Goal: Complete application form: Complete application form

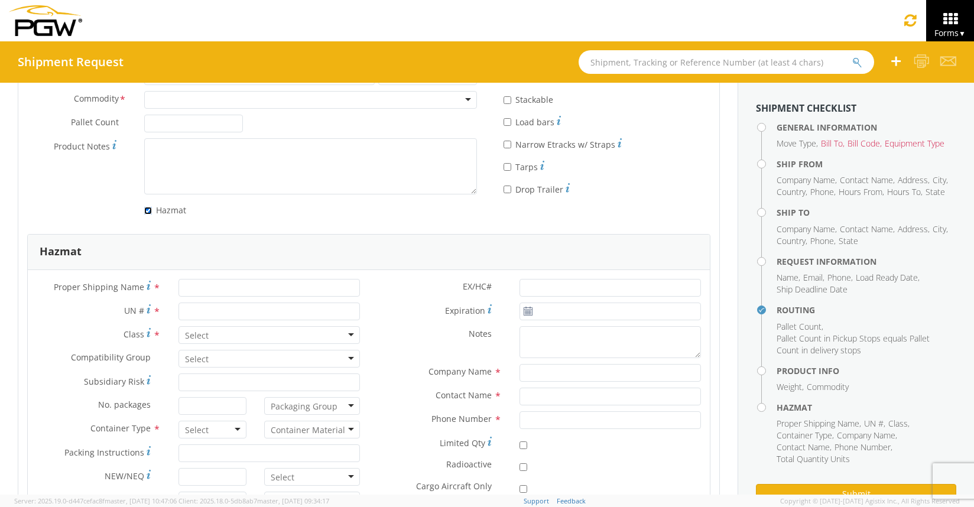
scroll to position [1254, 0]
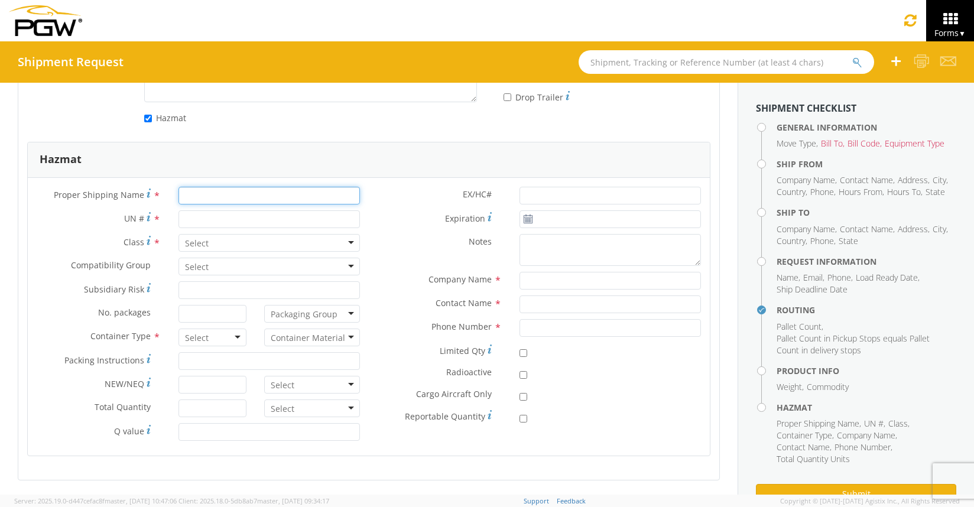
click at [206, 199] on input "Proper Shipping Name *" at bounding box center [269, 196] width 181 height 18
click at [200, 216] on input "UN # *" at bounding box center [269, 219] width 181 height 18
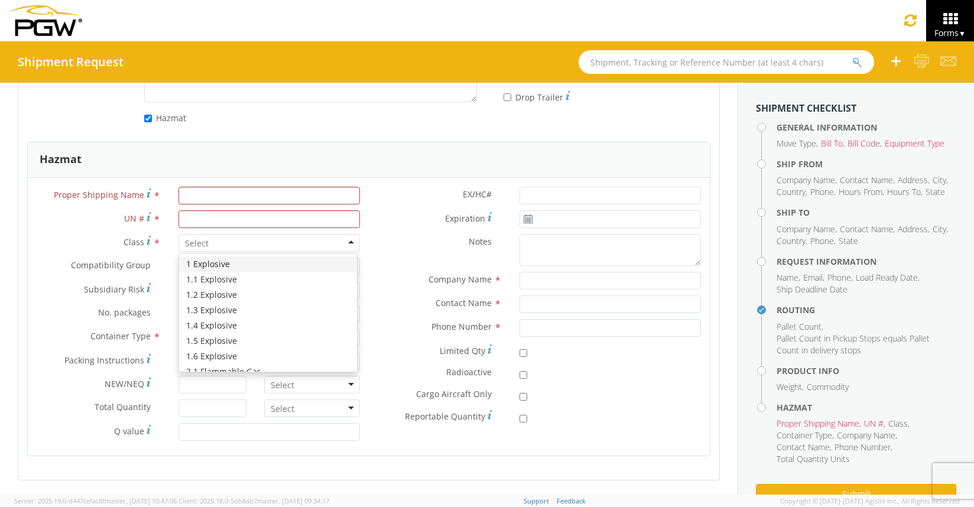
click at [206, 249] on div at bounding box center [269, 243] width 181 height 18
click at [381, 228] on div "EX/HC# * Expiration * Notes * Company Name * Contact Name * Phone Number * Limi…" at bounding box center [539, 309] width 341 height 244
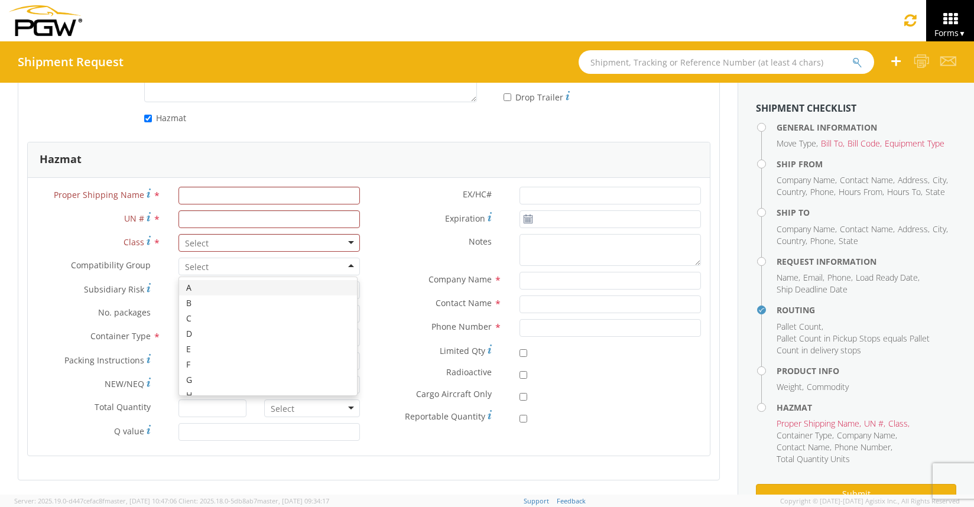
click at [339, 267] on div at bounding box center [269, 267] width 181 height 18
click at [396, 261] on div "Notes *" at bounding box center [539, 250] width 341 height 33
click at [318, 287] on input "Subsidiary Risk *" at bounding box center [269, 290] width 181 height 18
click at [394, 300] on label "Contact Name *" at bounding box center [440, 303] width 142 height 15
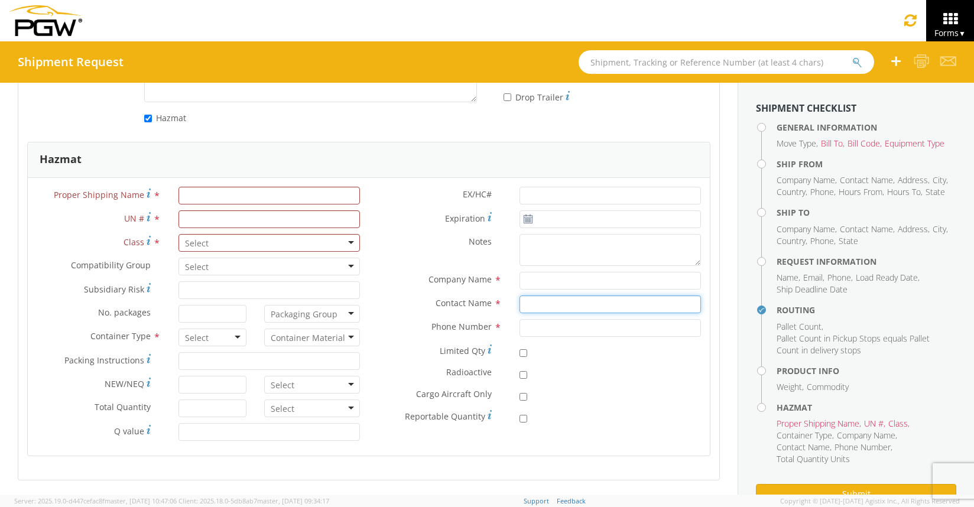
click at [520, 300] on input "Contact Name *" at bounding box center [610, 305] width 181 height 18
click at [336, 313] on div at bounding box center [312, 314] width 96 height 18
click at [218, 319] on input "No. packages *" at bounding box center [212, 314] width 67 height 18
click at [348, 314] on div at bounding box center [312, 314] width 96 height 18
click at [369, 311] on div "Contact Name *" at bounding box center [539, 305] width 341 height 18
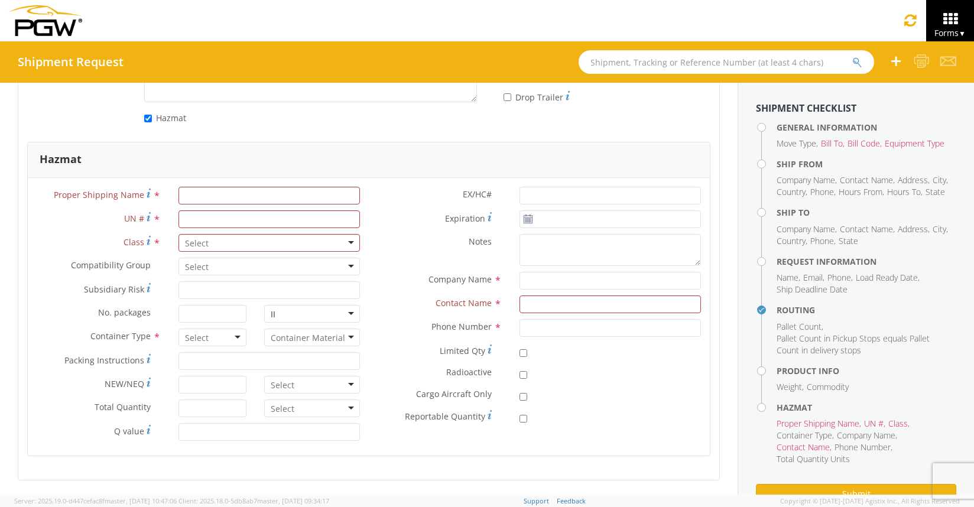
click at [346, 311] on div "II" at bounding box center [312, 314] width 96 height 18
click at [343, 317] on div "I" at bounding box center [312, 314] width 96 height 18
click at [231, 321] on input "No. packages *" at bounding box center [212, 314] width 67 height 18
click at [232, 333] on div at bounding box center [212, 338] width 67 height 18
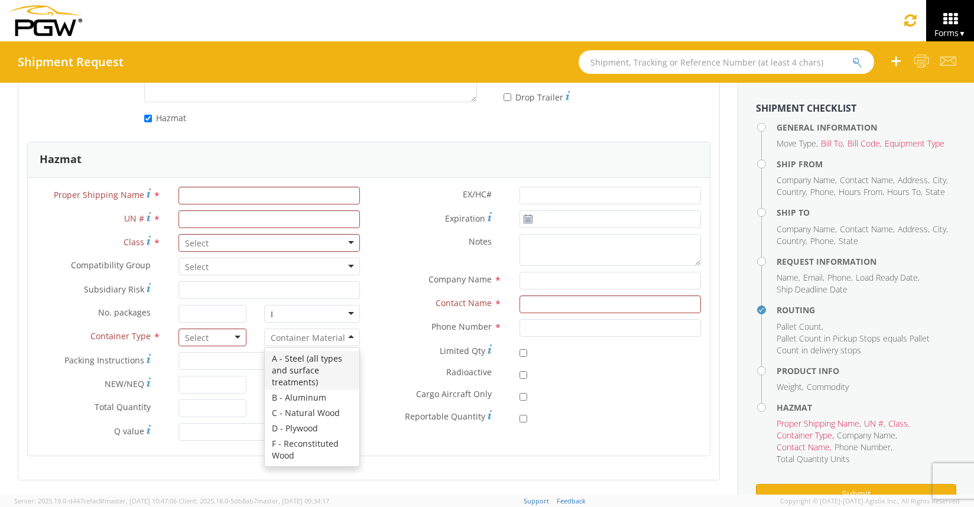
click at [336, 341] on input "select-one" at bounding box center [308, 338] width 74 height 12
click at [380, 324] on label "Phone Number *" at bounding box center [440, 326] width 142 height 15
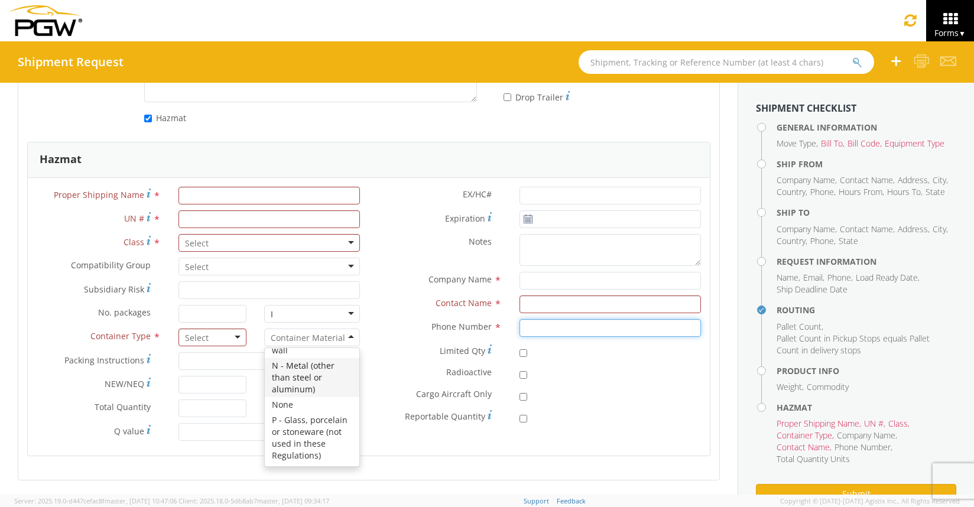
click at [520, 324] on input "Phone Number *" at bounding box center [610, 328] width 181 height 18
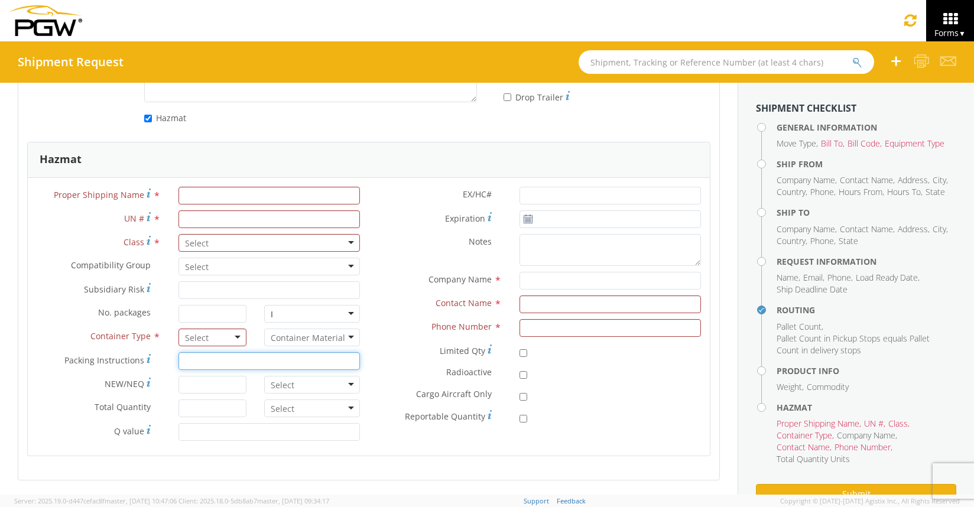
click at [206, 365] on input "Packing Instructions *" at bounding box center [269, 361] width 181 height 18
click at [200, 384] on input "NEW/NEQ *" at bounding box center [212, 385] width 67 height 18
click at [212, 404] on input "Total Quantity *" at bounding box center [212, 409] width 67 height 18
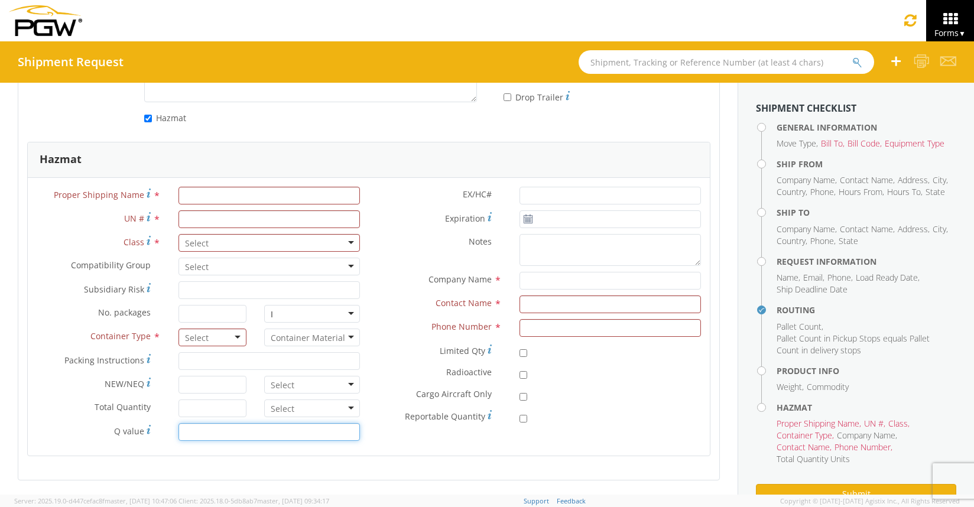
click at [208, 432] on input "Q value *" at bounding box center [269, 432] width 181 height 18
click at [316, 401] on div at bounding box center [312, 409] width 96 height 18
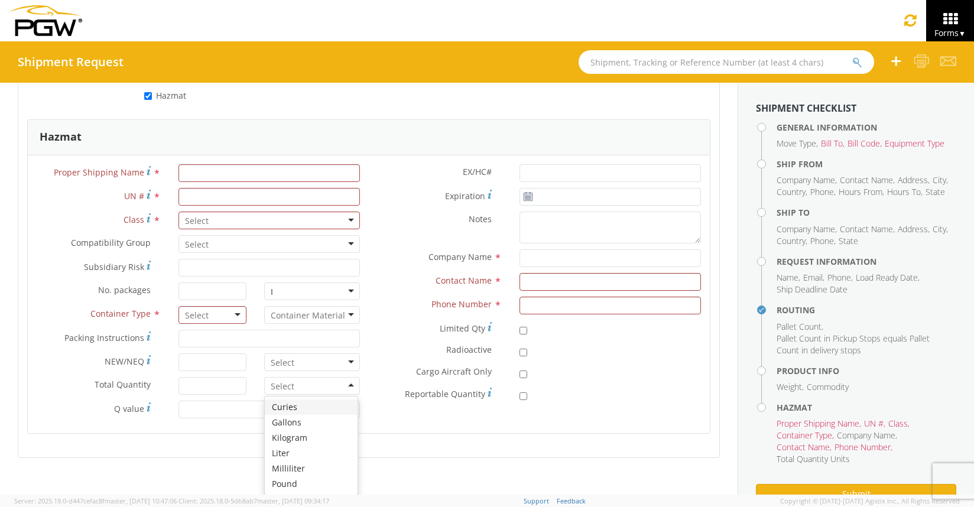
scroll to position [1254, 0]
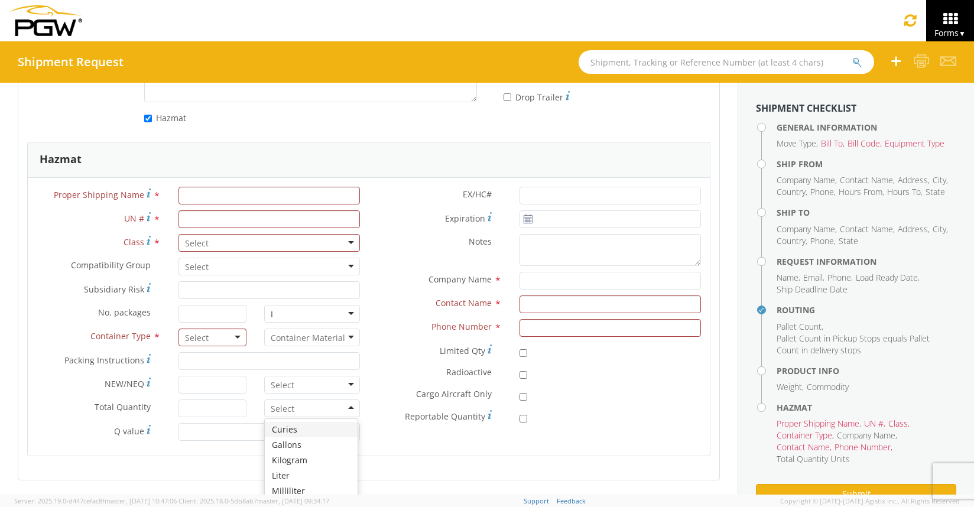
click at [322, 360] on div "Proper Shipping Name * UN # * Class * 1 Explosive 1.1 Explosive 1.2 Explosive 1…" at bounding box center [198, 317] width 341 height 260
click at [386, 360] on div "EX/HC# * Expiration * Notes * Company Name * Contact Name * Phone Number * Limi…" at bounding box center [539, 309] width 341 height 244
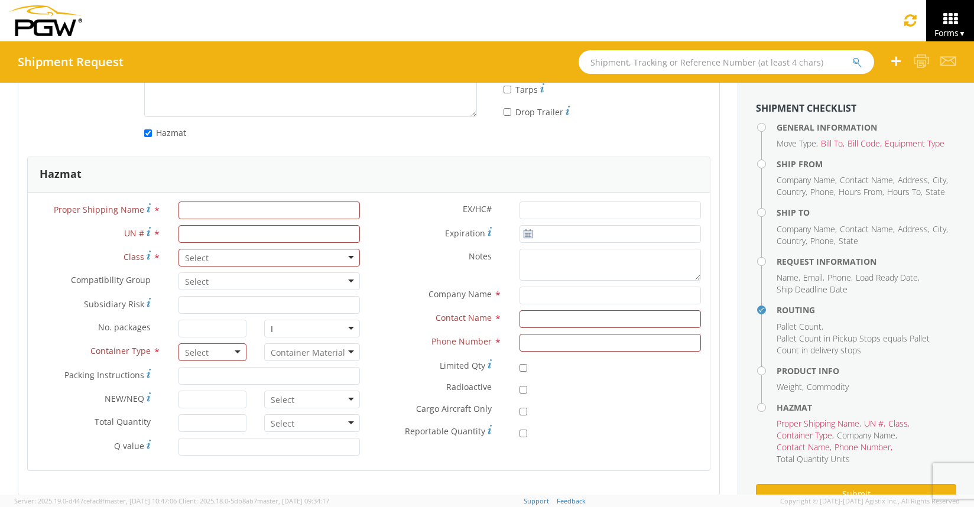
scroll to position [1235, 0]
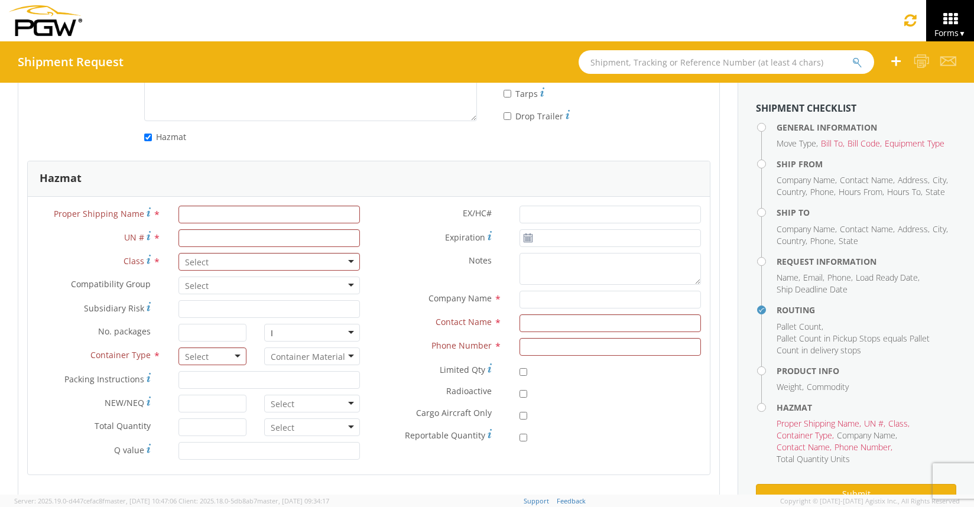
click at [343, 404] on div at bounding box center [312, 404] width 96 height 18
click at [380, 367] on label "Limited Qty *" at bounding box center [440, 370] width 142 height 16
click at [520, 368] on input "checkbox" at bounding box center [524, 372] width 8 height 8
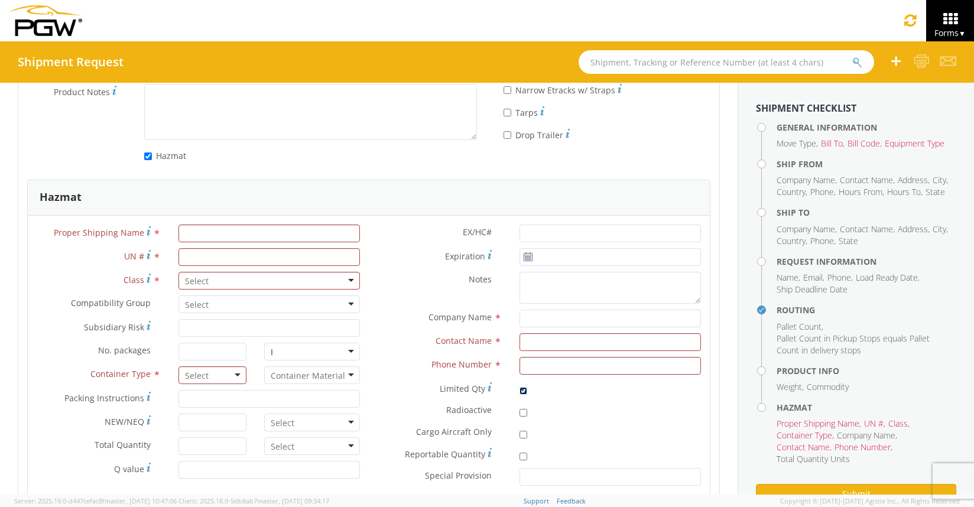
scroll to position [1215, 0]
click at [535, 234] on input "EX/HC# *" at bounding box center [610, 234] width 181 height 18
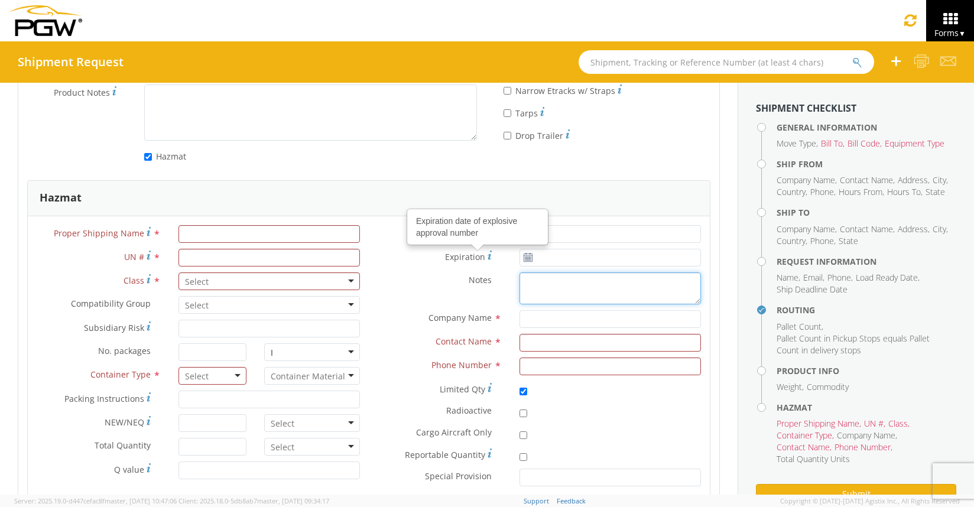
click at [536, 287] on textarea "Notes *" at bounding box center [610, 289] width 181 height 33
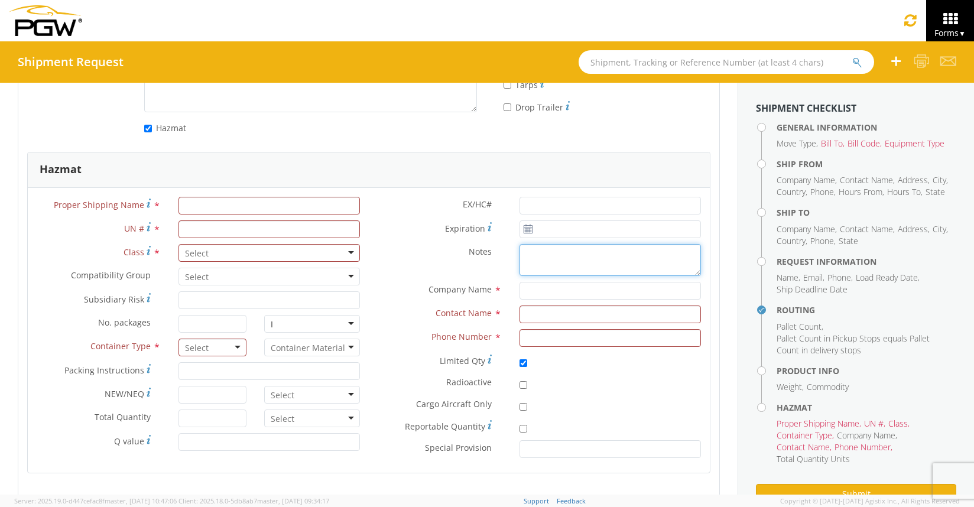
scroll to position [1247, 0]
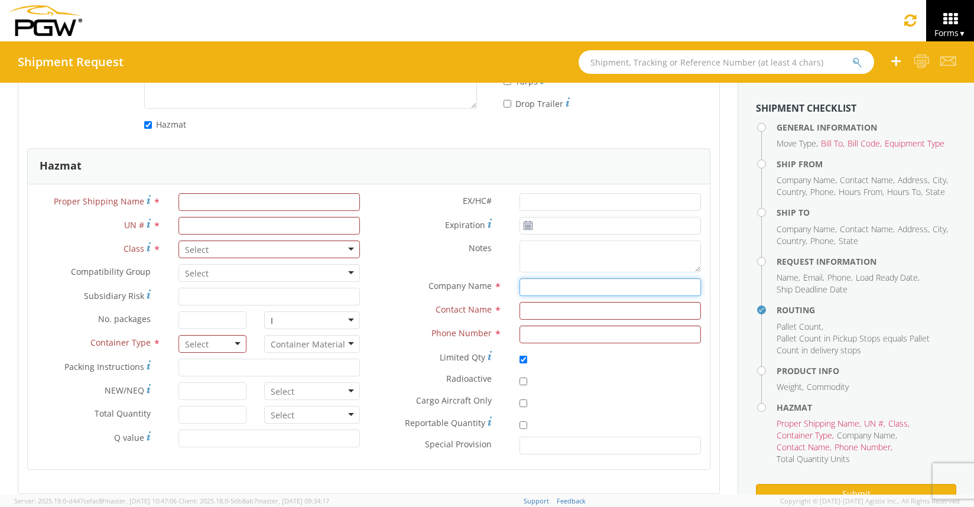
click at [538, 290] on input "Company Name *" at bounding box center [610, 287] width 181 height 18
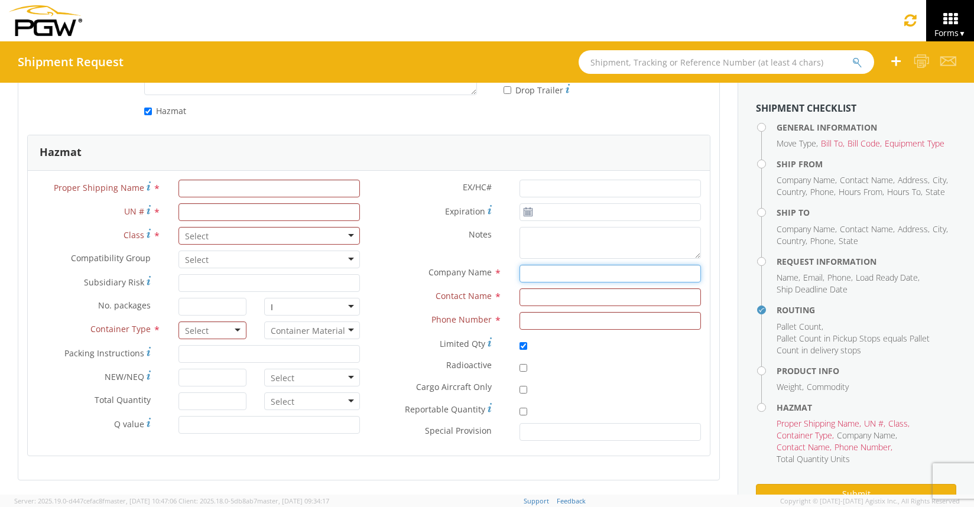
scroll to position [1262, 0]
click at [520, 347] on input "checkbox" at bounding box center [524, 346] width 8 height 8
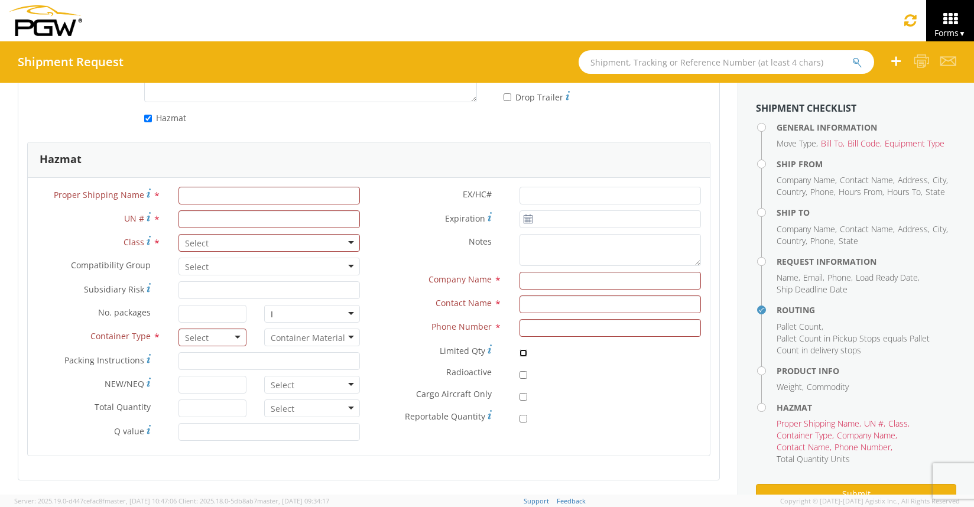
click at [520, 354] on input "checkbox" at bounding box center [524, 353] width 8 height 8
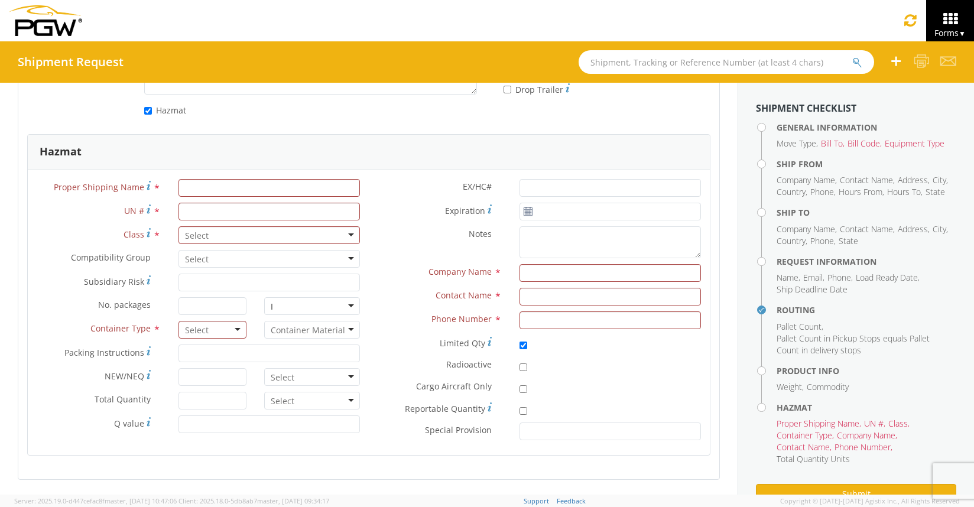
click at [520, 350] on label at bounding box center [527, 345] width 14 height 14
click at [520, 349] on input "checkbox" at bounding box center [524, 346] width 8 height 8
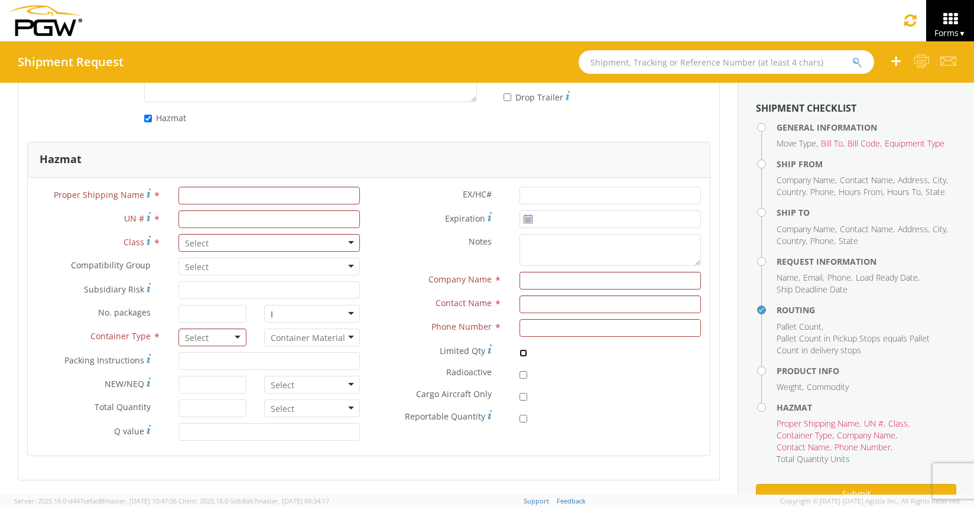
click at [520, 350] on input "checkbox" at bounding box center [524, 353] width 8 height 8
checkbox input "true"
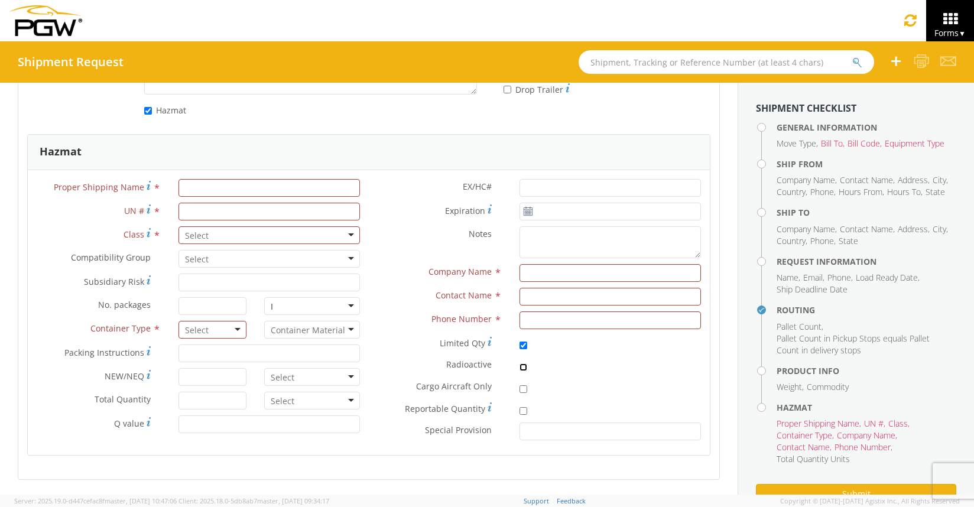
click at [520, 368] on input "checkbox" at bounding box center [524, 368] width 8 height 8
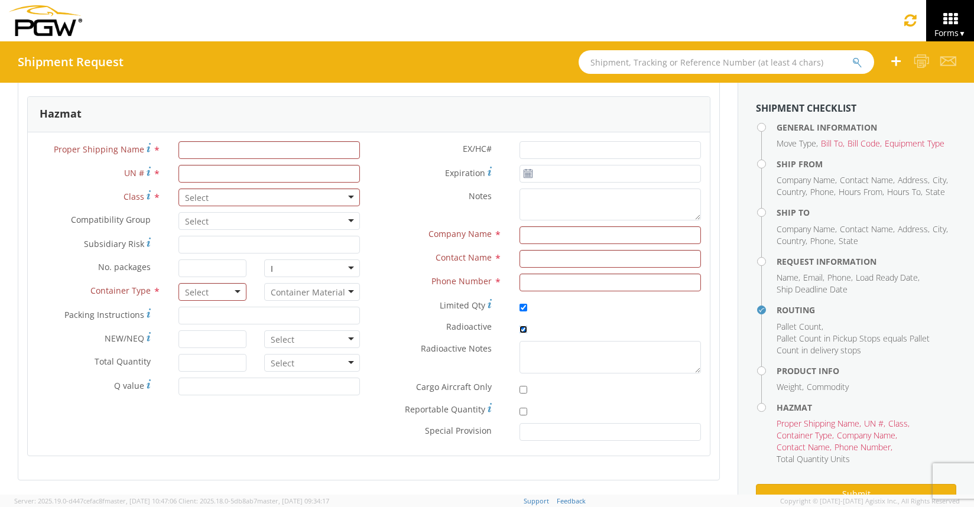
scroll to position [1299, 0]
click at [520, 328] on input "checkbox" at bounding box center [524, 330] width 8 height 8
checkbox input "false"
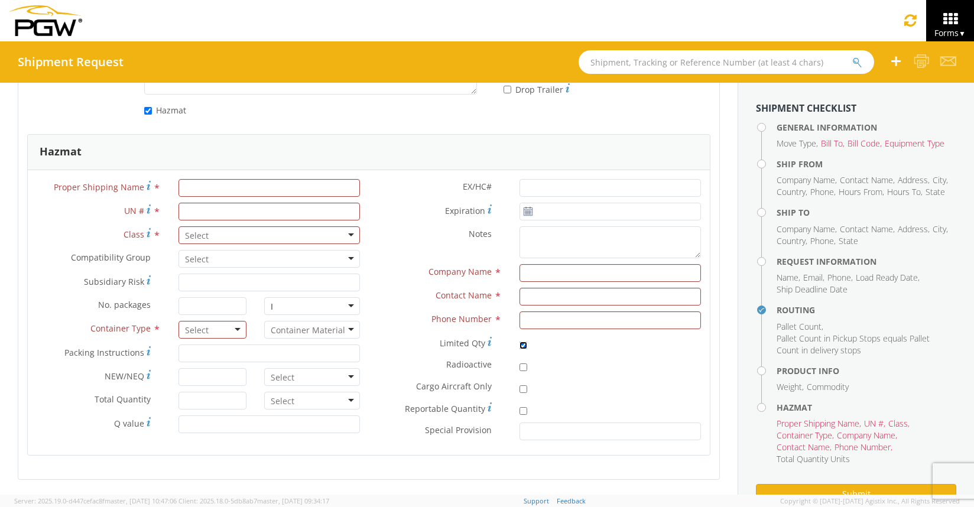
click at [520, 342] on input "checkbox" at bounding box center [524, 346] width 8 height 8
checkbox input "false"
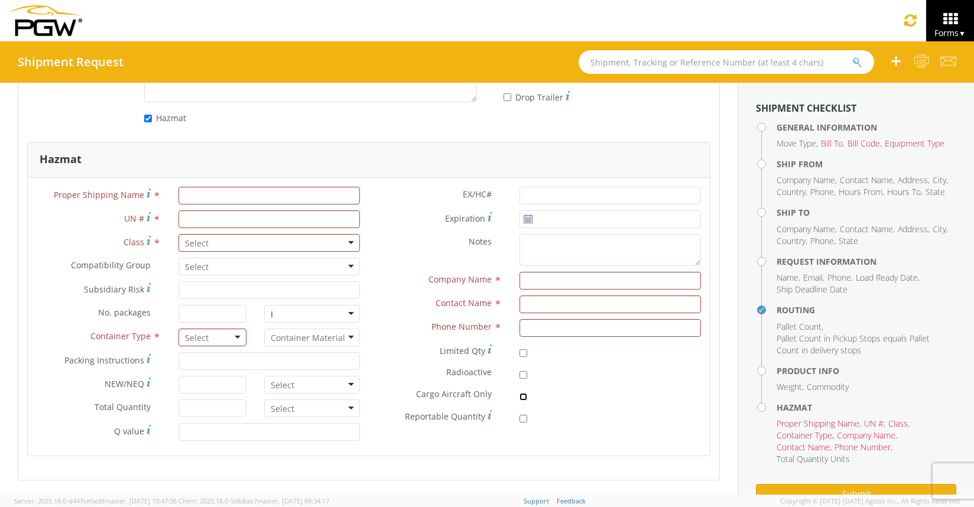
click at [520, 398] on input "checkbox" at bounding box center [524, 397] width 8 height 8
checkbox input "true"
click at [520, 419] on input "checkbox" at bounding box center [524, 419] width 8 height 8
checkbox input "true"
click at [520, 375] on input "checkbox" at bounding box center [524, 375] width 8 height 8
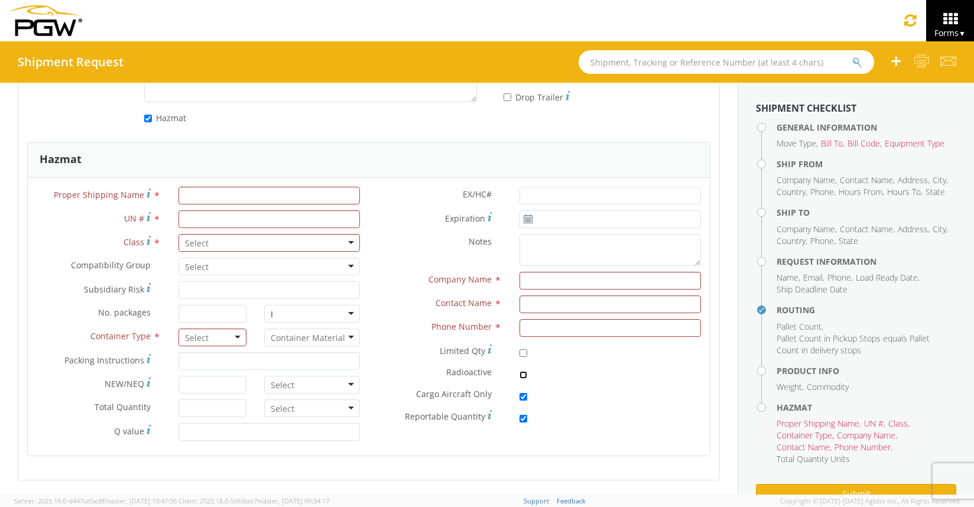
checkbox input "true"
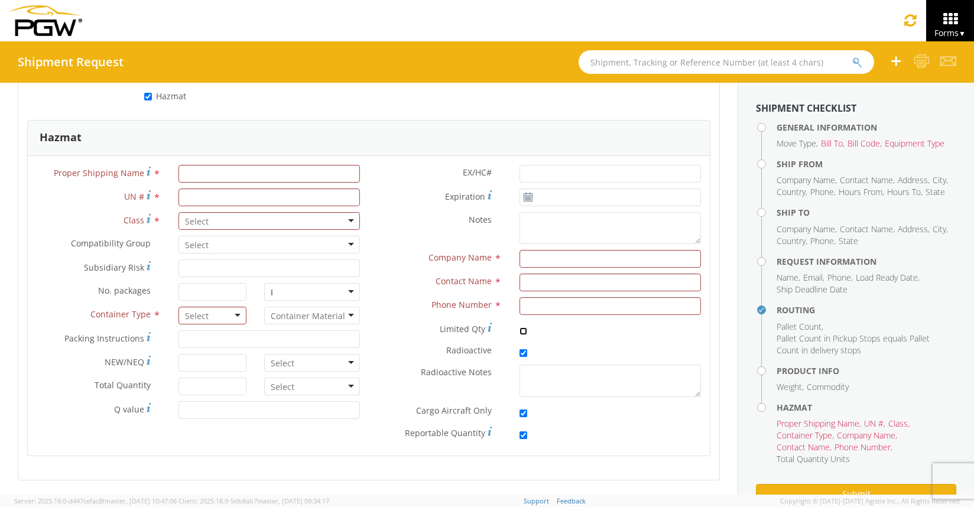
click at [520, 328] on input "checkbox" at bounding box center [524, 332] width 8 height 8
checkbox input "true"
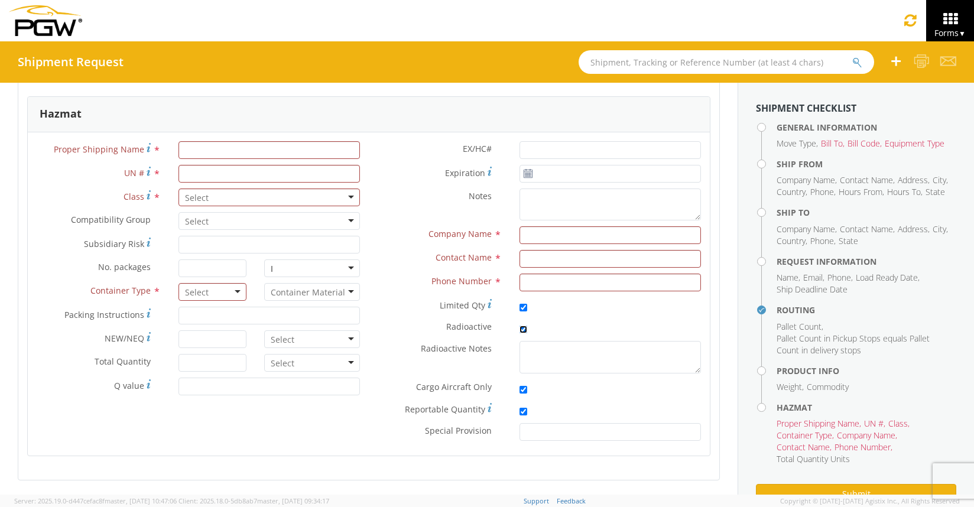
click at [520, 326] on input "checkbox" at bounding box center [524, 330] width 8 height 8
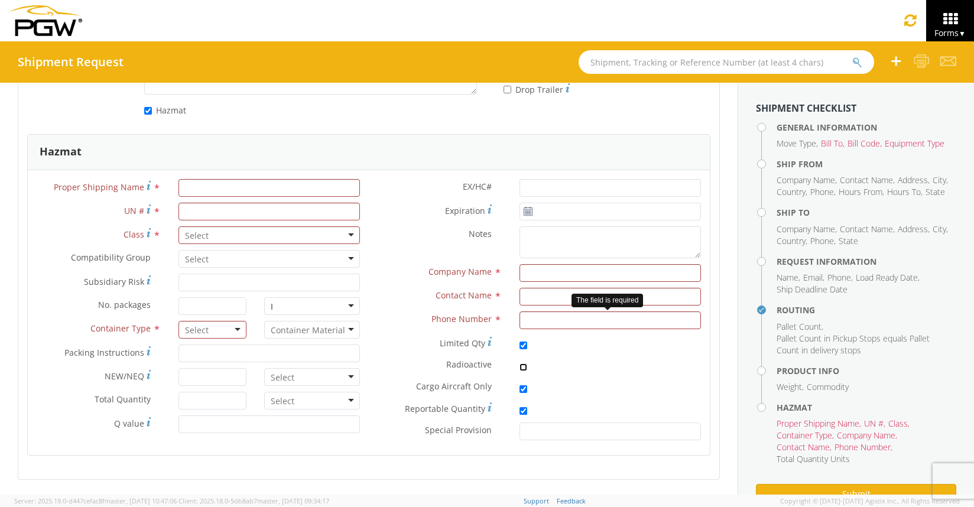
scroll to position [1262, 0]
click at [520, 365] on input "checkbox" at bounding box center [524, 368] width 8 height 8
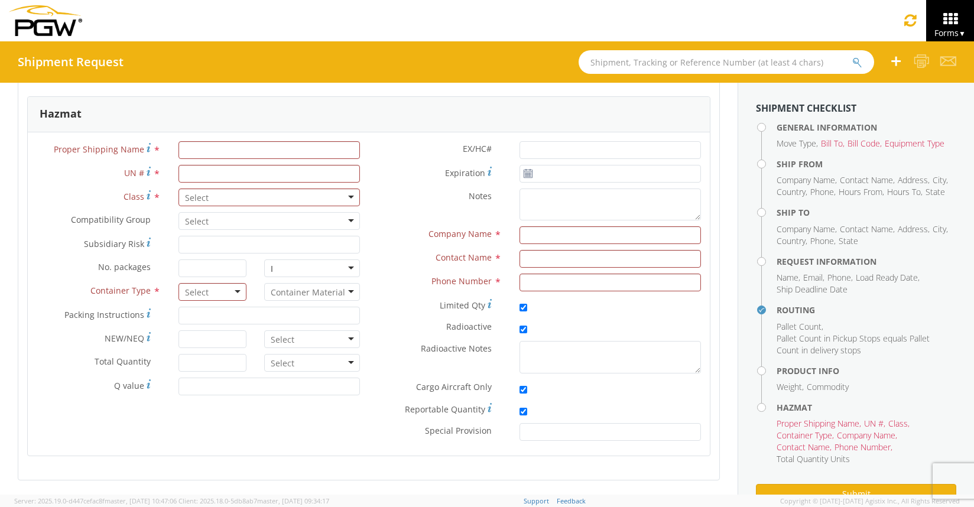
click at [520, 323] on label at bounding box center [527, 329] width 14 height 14
click at [520, 326] on input "checkbox" at bounding box center [524, 330] width 8 height 8
checkbox input "false"
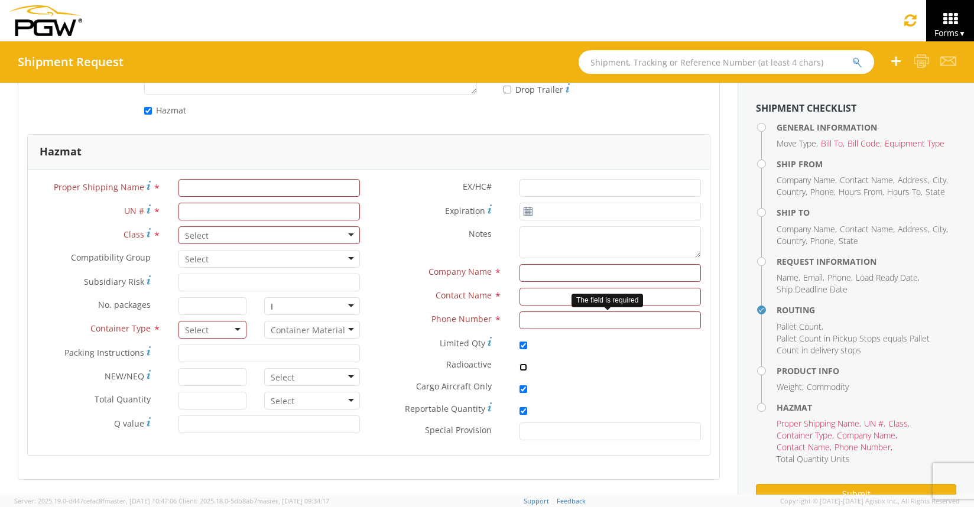
scroll to position [1262, 0]
click at [520, 338] on label at bounding box center [527, 345] width 14 height 14
click at [520, 342] on input "checkbox" at bounding box center [524, 346] width 8 height 8
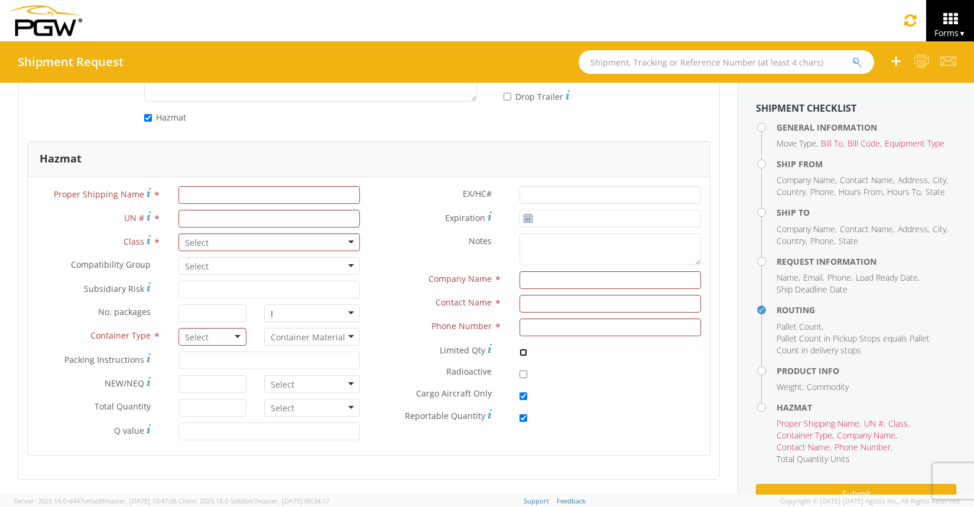
scroll to position [1254, 0]
click at [517, 339] on div "EX/HC# * Expiration * Notes * Company Name * Contact Name * Phone Number * Limi…" at bounding box center [539, 309] width 341 height 244
click at [520, 351] on input "checkbox" at bounding box center [524, 353] width 8 height 8
checkbox input "true"
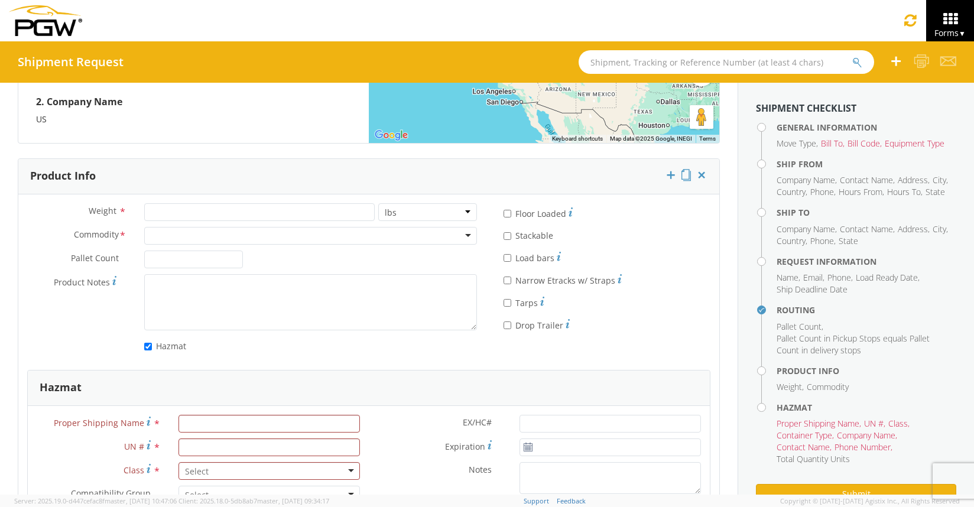
scroll to position [1025, 0]
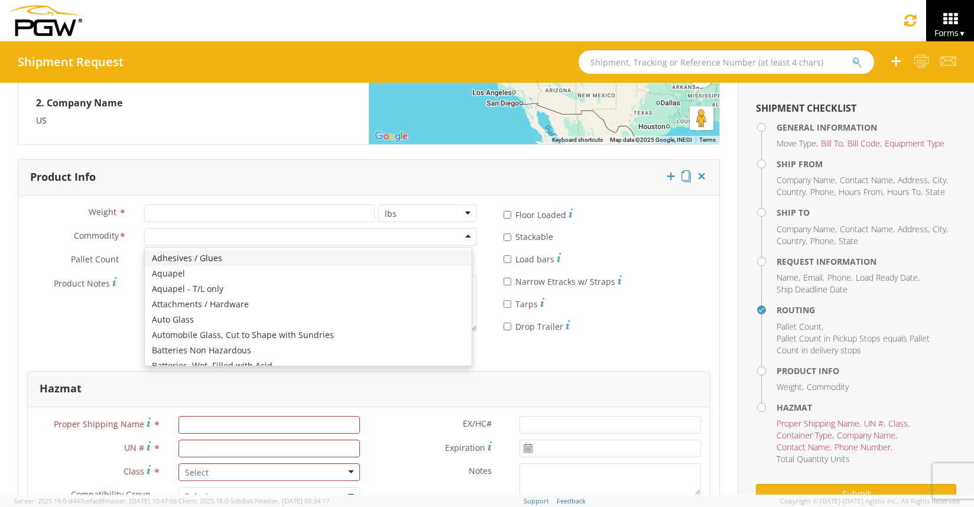
click at [303, 242] on div at bounding box center [310, 237] width 333 height 18
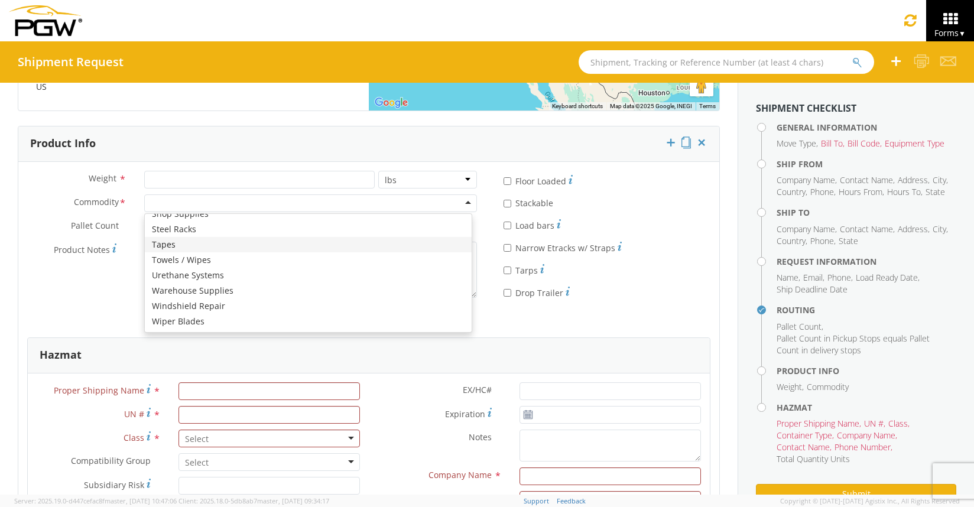
scroll to position [119, 0]
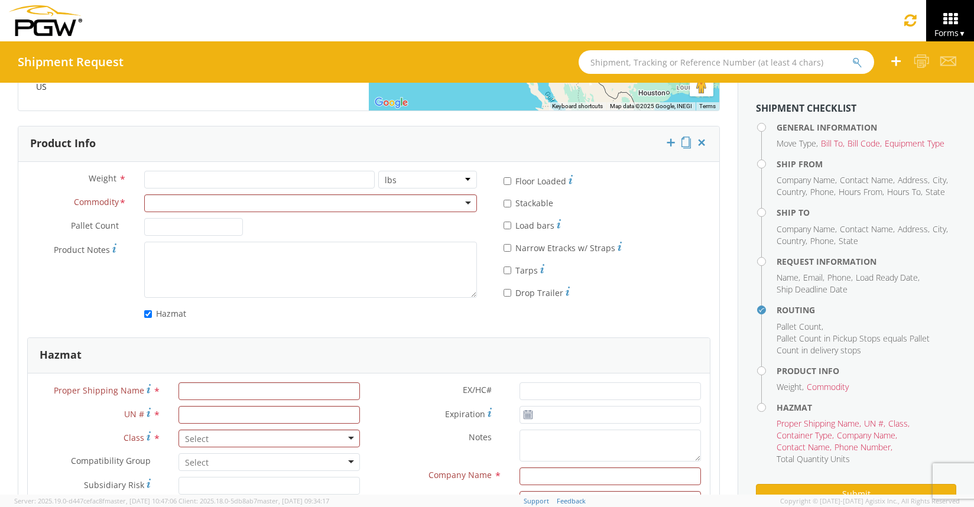
click at [486, 220] on fieldset "* Floor Loaded * Stackable * Load bars * Narrow Etracks w/ Straps * Tarps * Dro…" at bounding box center [603, 238] width 234 height 134
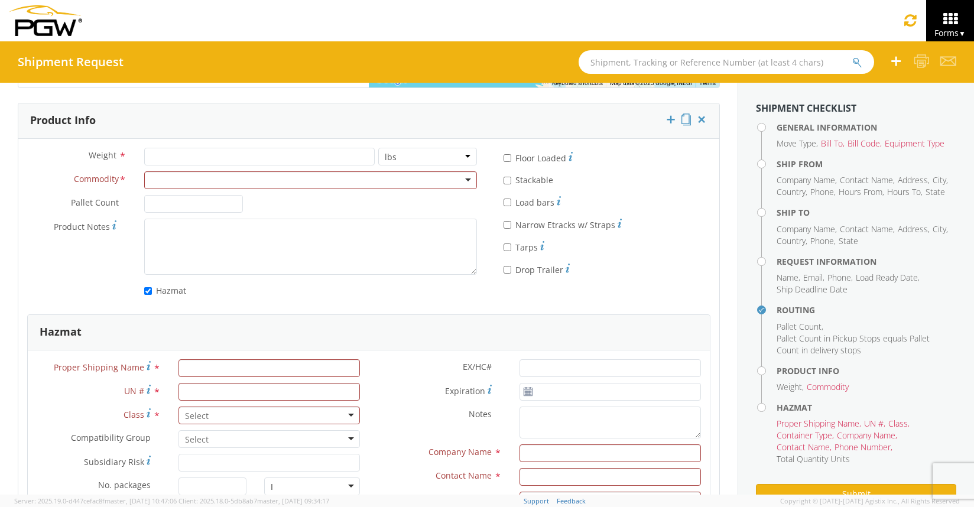
scroll to position [1082, 0]
click at [504, 267] on input "* Drop Trailer" at bounding box center [508, 269] width 8 height 8
checkbox input "true"
click at [504, 248] on input "* Tarps" at bounding box center [508, 247] width 8 height 8
checkbox input "true"
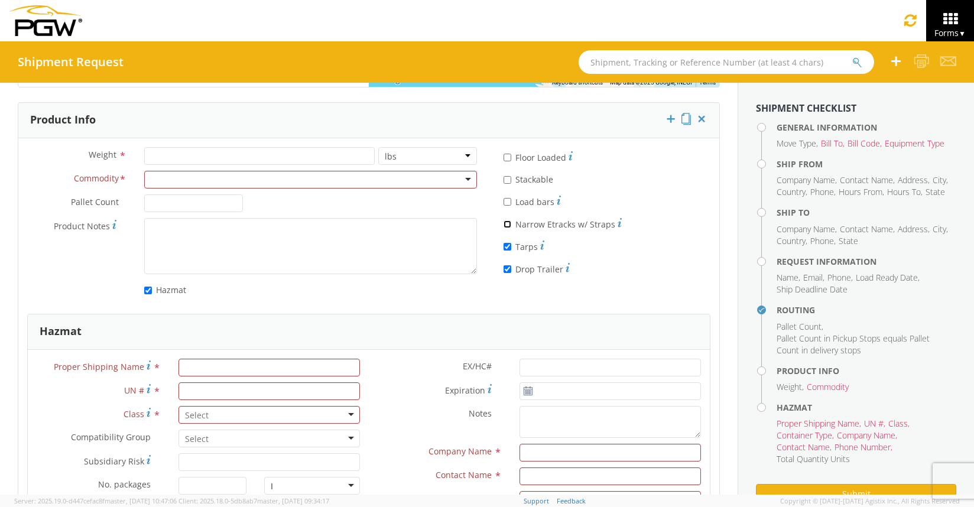
click at [504, 223] on input "* Narrow Etracks w/ Straps" at bounding box center [508, 225] width 8 height 8
checkbox input "true"
click at [505, 199] on label "* Load bars" at bounding box center [532, 201] width 57 height 14
click at [505, 199] on input "* Load bars" at bounding box center [508, 202] width 8 height 8
checkbox input "true"
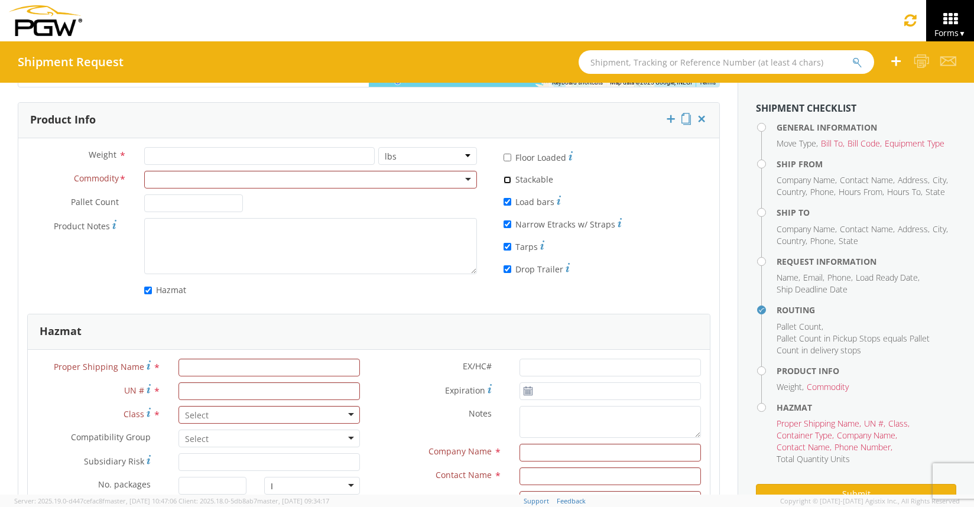
click at [504, 180] on input "* Stackable" at bounding box center [508, 180] width 8 height 8
checkbox input "true"
click at [504, 157] on input "* Floor Loaded" at bounding box center [508, 158] width 8 height 8
checkbox input "true"
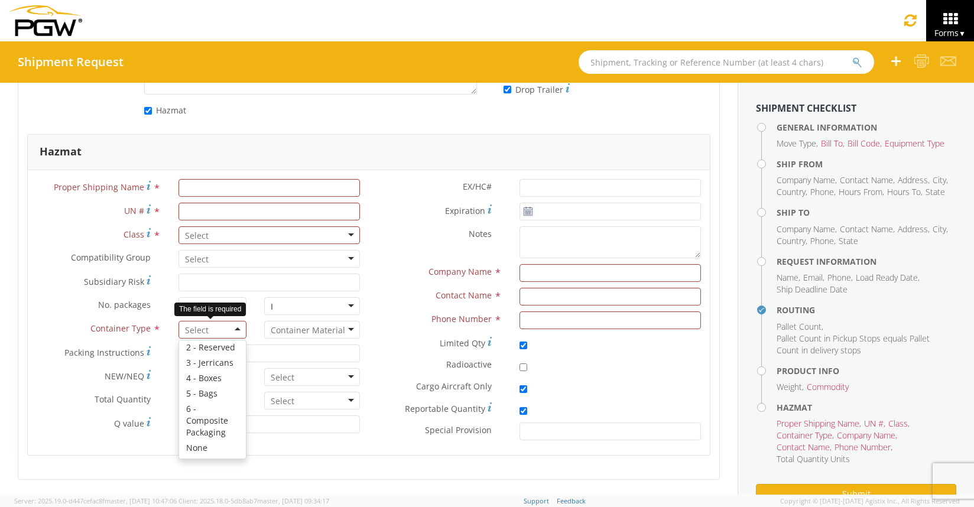
scroll to position [3, 0]
click at [236, 333] on div at bounding box center [212, 330] width 67 height 18
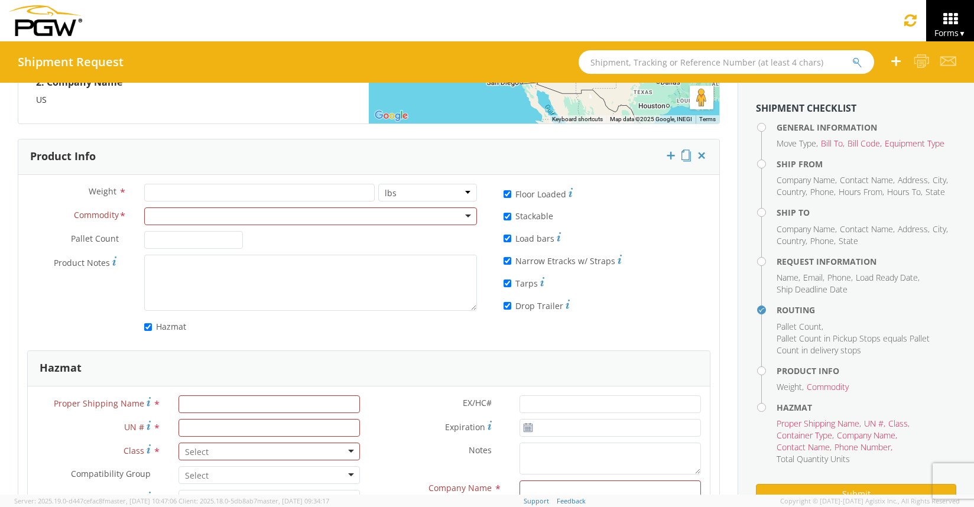
scroll to position [1009, 0]
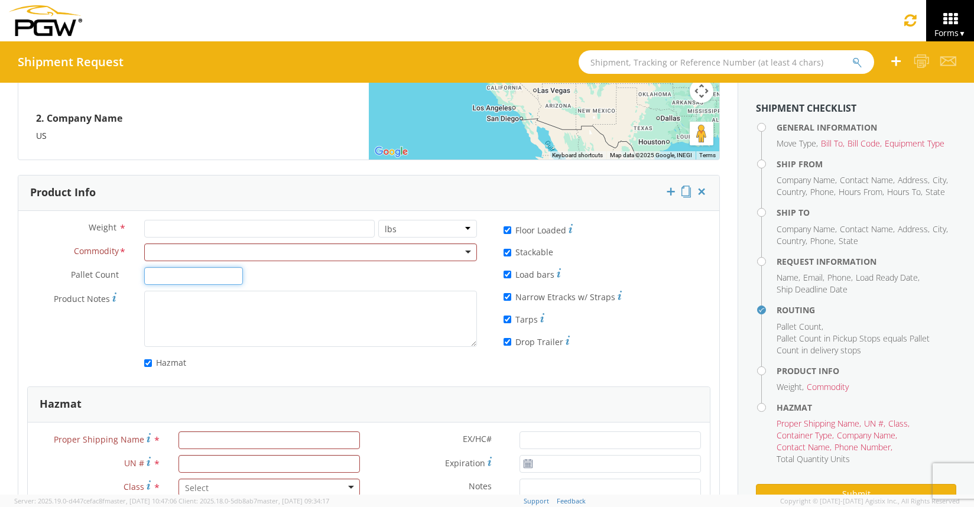
click at [167, 278] on input "Pallet Count *" at bounding box center [193, 276] width 99 height 18
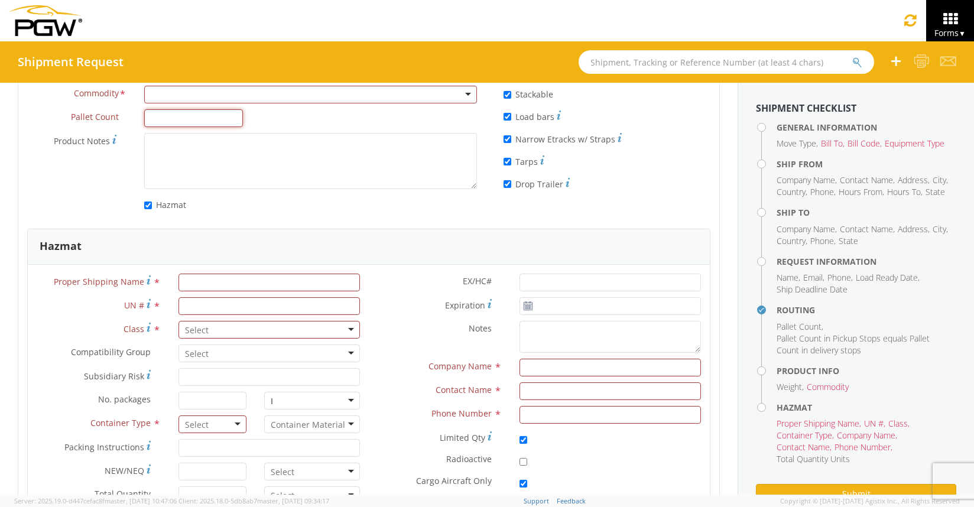
scroll to position [1172, 0]
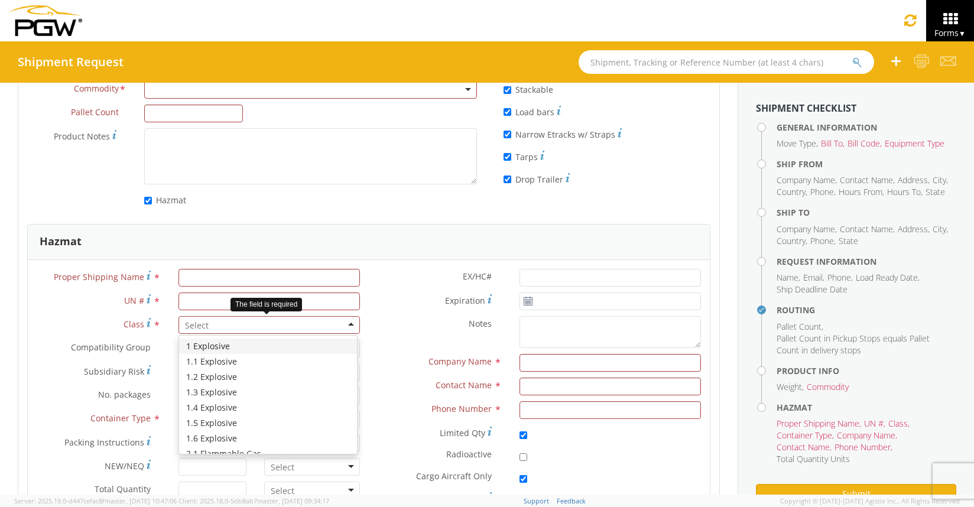
click at [336, 329] on div at bounding box center [269, 325] width 181 height 18
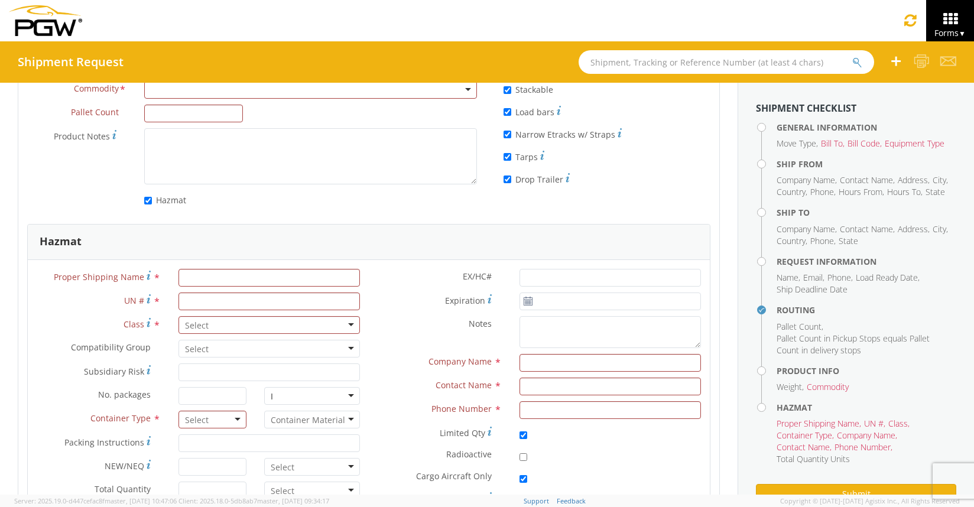
click at [382, 331] on label "Notes *" at bounding box center [440, 323] width 142 height 15
click at [520, 331] on textarea "Notes *" at bounding box center [610, 332] width 181 height 33
click at [342, 355] on div at bounding box center [269, 349] width 181 height 18
click at [383, 344] on div "Notes *" at bounding box center [539, 332] width 341 height 33
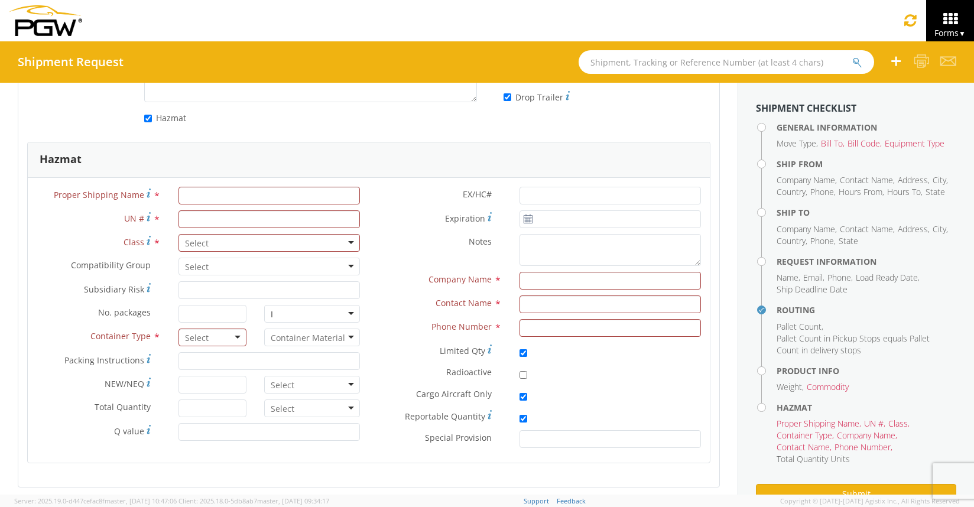
scroll to position [1250, 0]
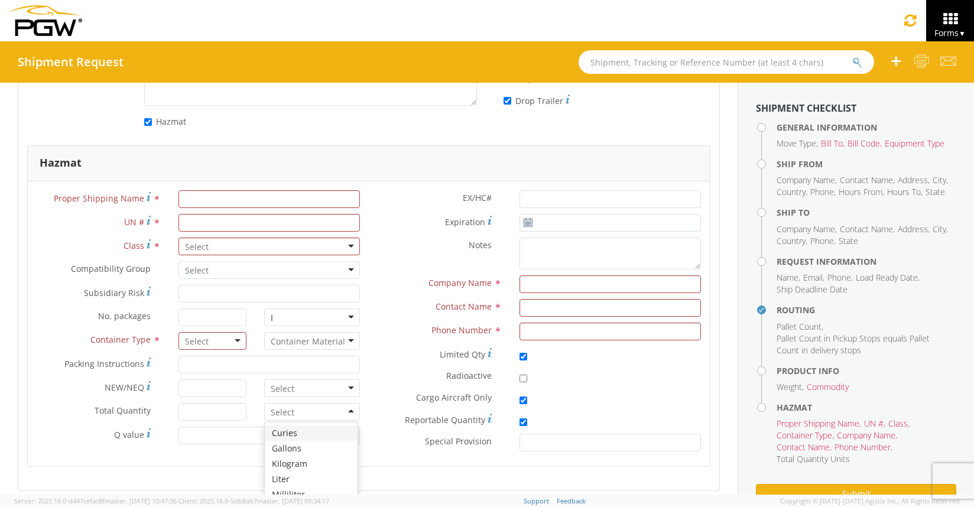
click at [342, 413] on div at bounding box center [312, 412] width 96 height 18
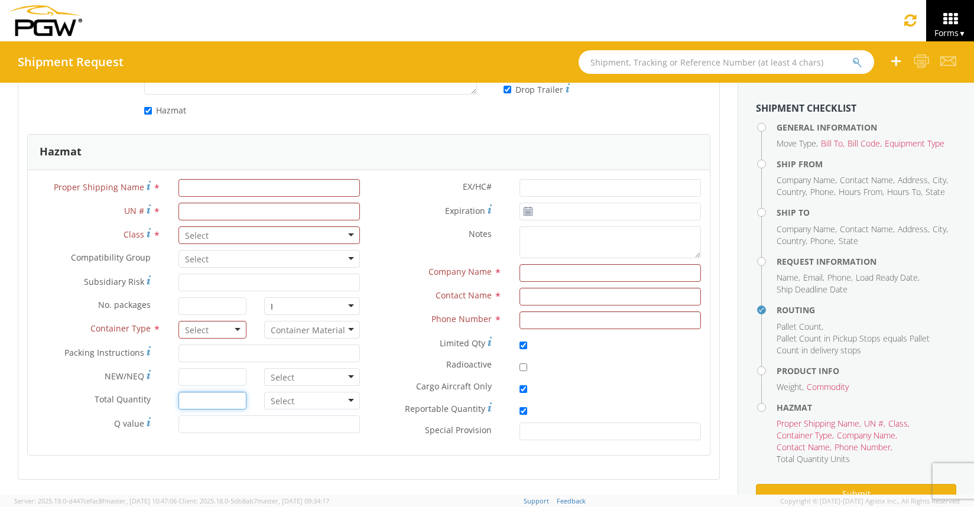
scroll to position [1262, 0]
click at [223, 386] on div "Proper Shipping Name * UN # * Class * 1 Explosive 1.1 Explosive 1.2 Explosive 1…" at bounding box center [198, 309] width 341 height 260
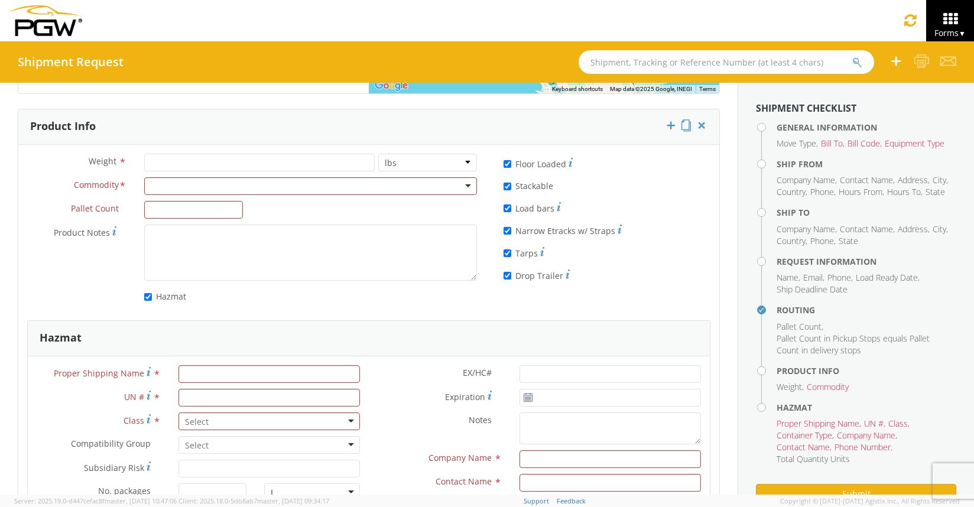
scroll to position [1072, 0]
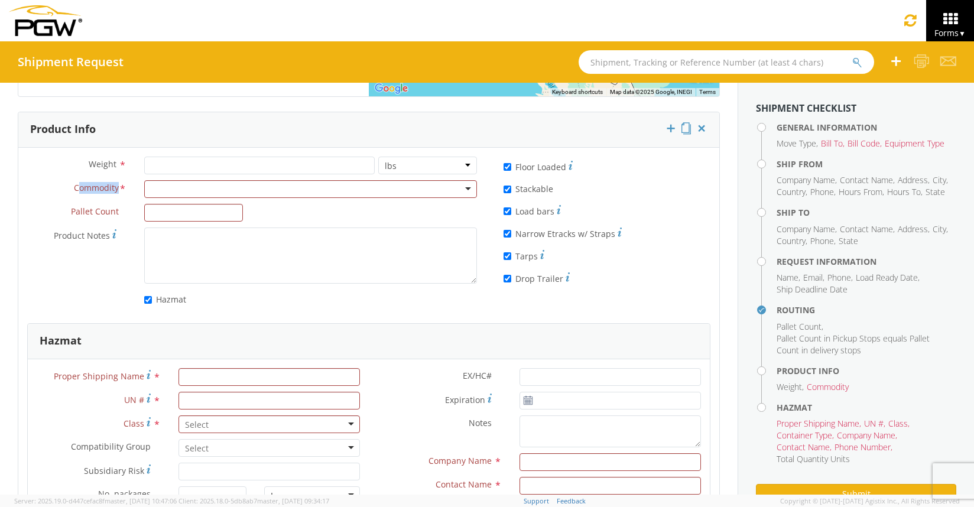
drag, startPoint x: 115, startPoint y: 189, endPoint x: 74, endPoint y: 188, distance: 40.8
click at [74, 188] on span "Commodity" at bounding box center [96, 189] width 45 height 14
copy span "ommodity"
click at [458, 192] on div at bounding box center [310, 189] width 333 height 18
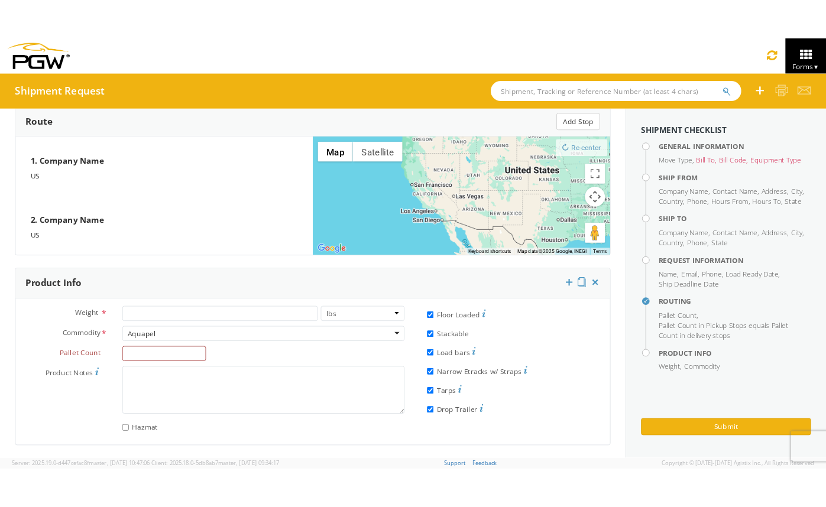
scroll to position [913, 0]
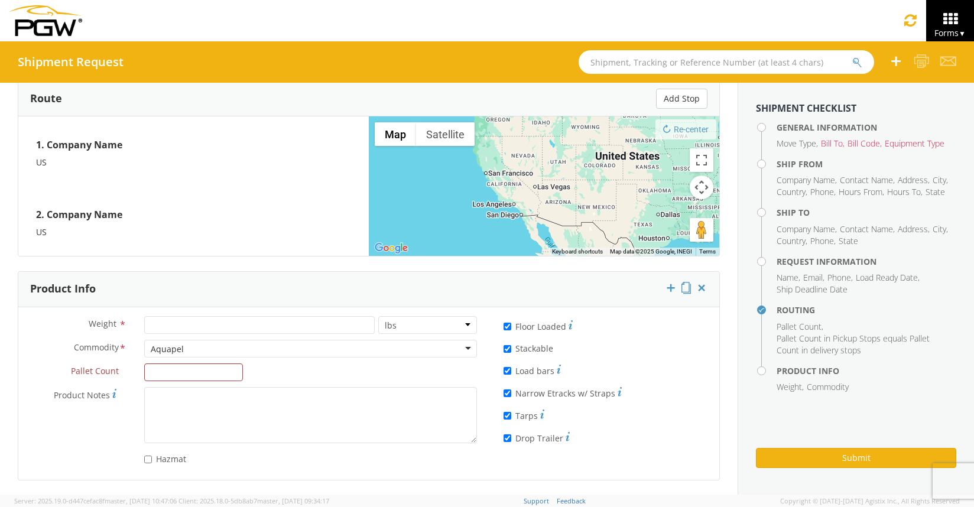
drag, startPoint x: 192, startPoint y: 316, endPoint x: 173, endPoint y: 327, distance: 21.2
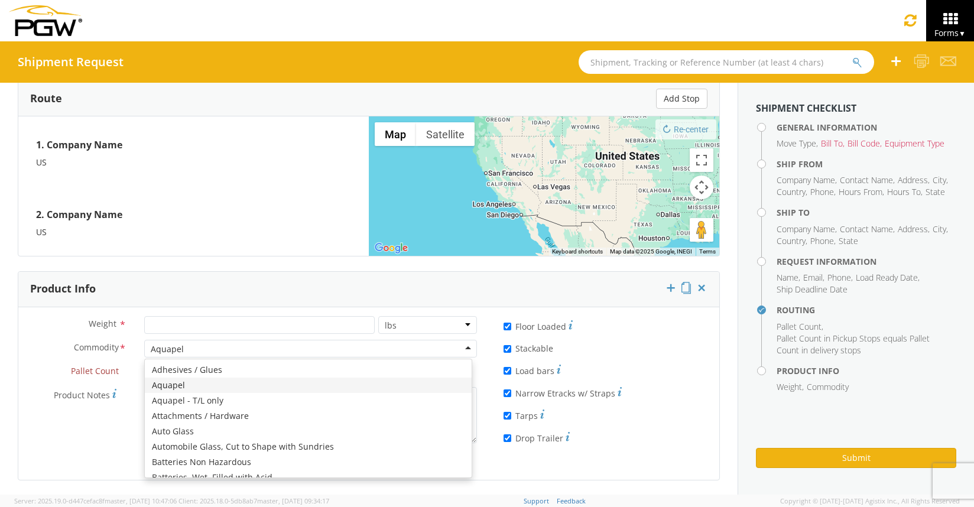
click at [191, 350] on div "Aquapel" at bounding box center [310, 349] width 333 height 18
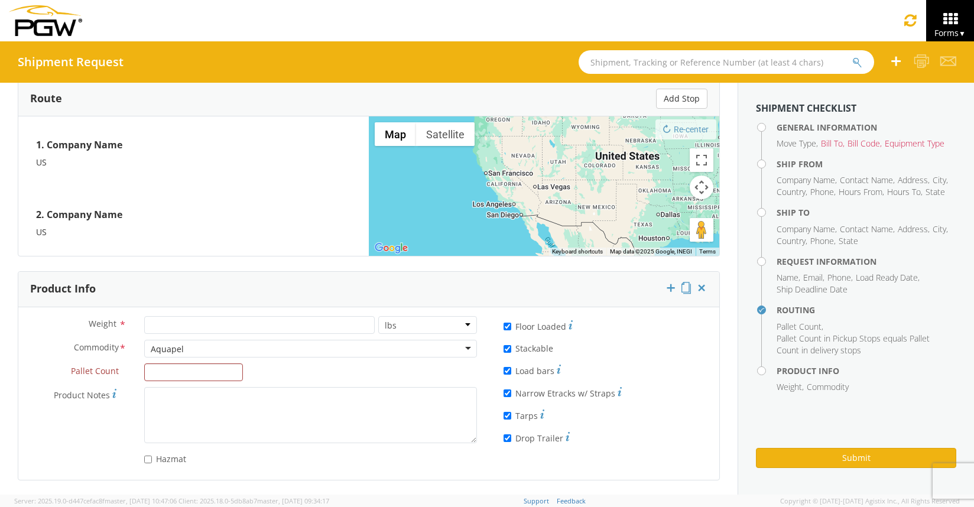
drag, startPoint x: 191, startPoint y: 350, endPoint x: 149, endPoint y: 351, distance: 42.0
click at [149, 351] on div "Aquapel" at bounding box center [310, 349] width 333 height 18
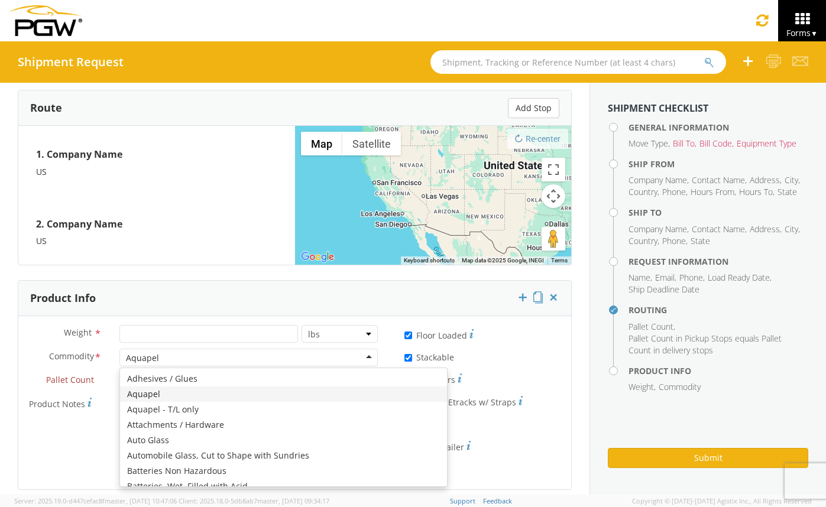
scroll to position [922, 0]
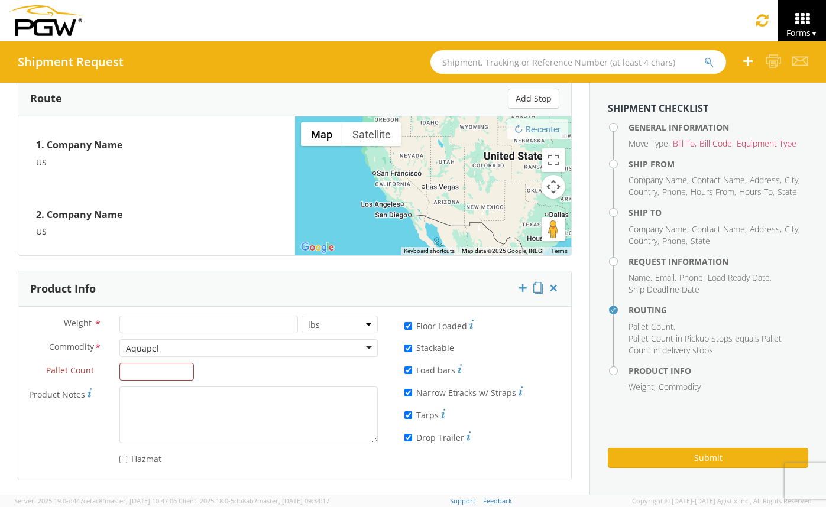
click at [178, 350] on div "Aquapel" at bounding box center [248, 348] width 258 height 18
click at [53, 341] on span "Commodity" at bounding box center [71, 348] width 45 height 14
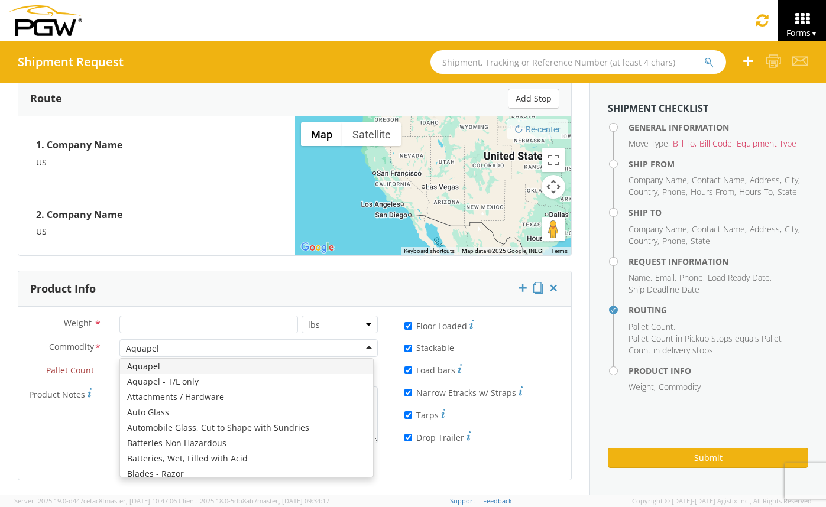
click at [301, 351] on div "Aquapel" at bounding box center [248, 348] width 258 height 18
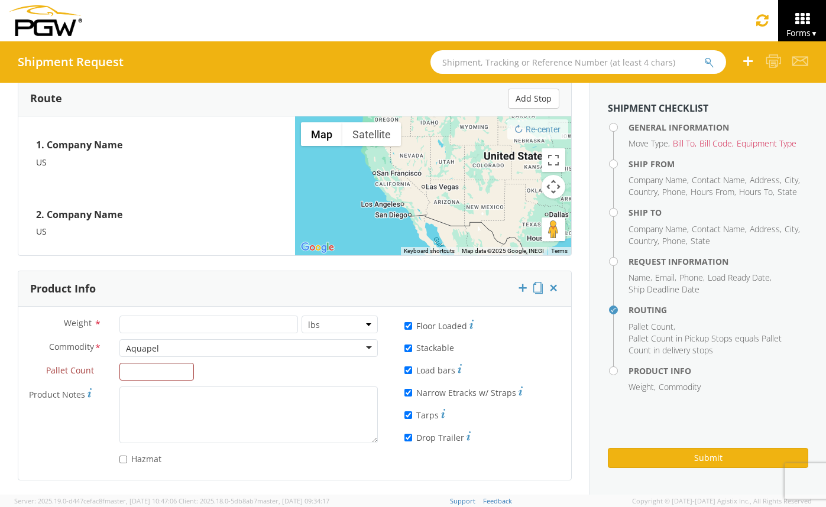
click at [183, 347] on div "Aquapel" at bounding box center [248, 348] width 258 height 18
click at [95, 372] on label "Pallet Count *" at bounding box center [64, 370] width 92 height 15
click at [119, 372] on input "Pallet Count *" at bounding box center [156, 372] width 74 height 18
drag, startPoint x: 93, startPoint y: 348, endPoint x: 42, endPoint y: 348, distance: 51.4
click at [42, 348] on label "Commodity *" at bounding box center [64, 346] width 92 height 15
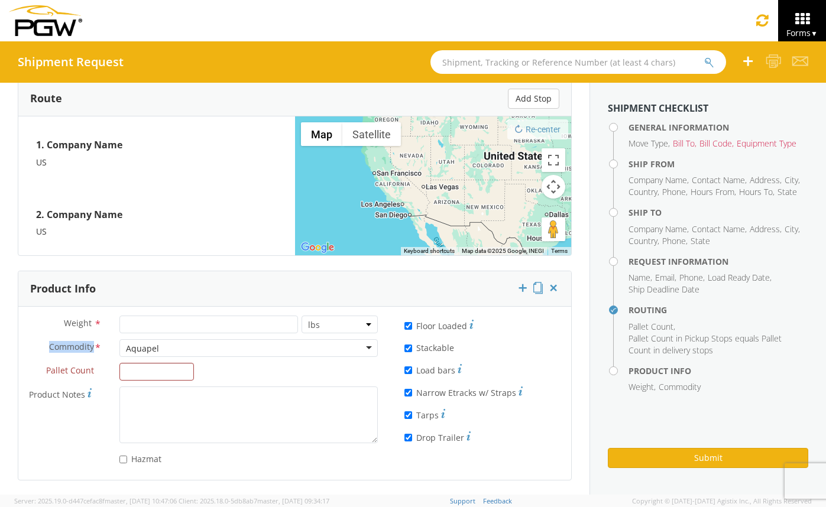
copy label "Commodity"
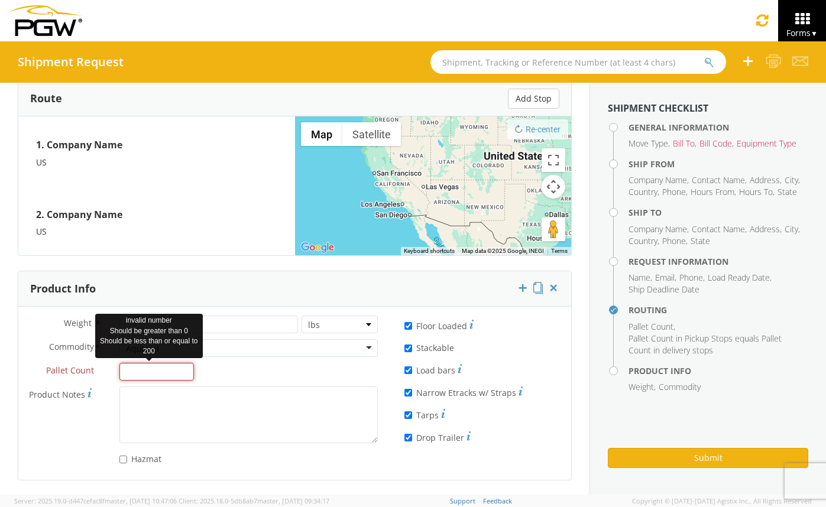
click at [145, 370] on input "Pallet Count *" at bounding box center [156, 372] width 74 height 18
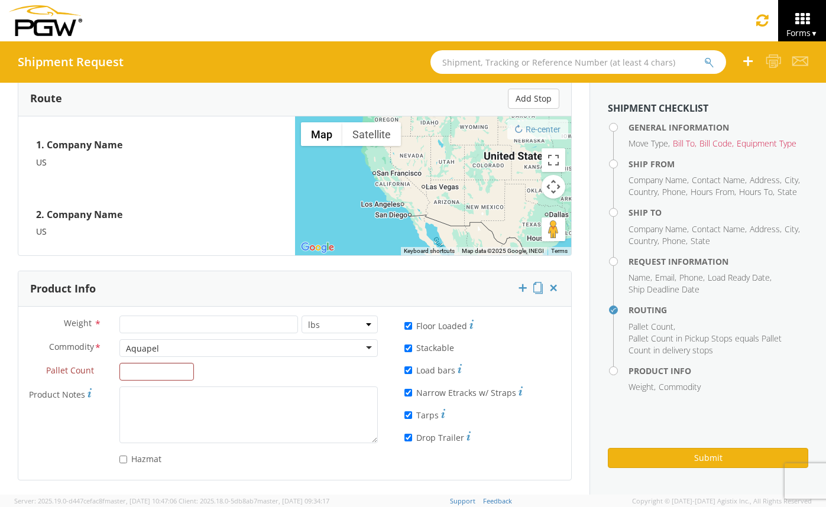
drag, startPoint x: 93, startPoint y: 372, endPoint x: 42, endPoint y: 373, distance: 51.4
click at [42, 373] on label "Pallet Count *" at bounding box center [64, 370] width 92 height 15
copy span "Pallet Count"
drag, startPoint x: 103, startPoint y: 397, endPoint x: 30, endPoint y: 396, distance: 72.7
click at [30, 396] on label "Product Notes These notes will be printed on BOL *" at bounding box center [64, 395] width 92 height 16
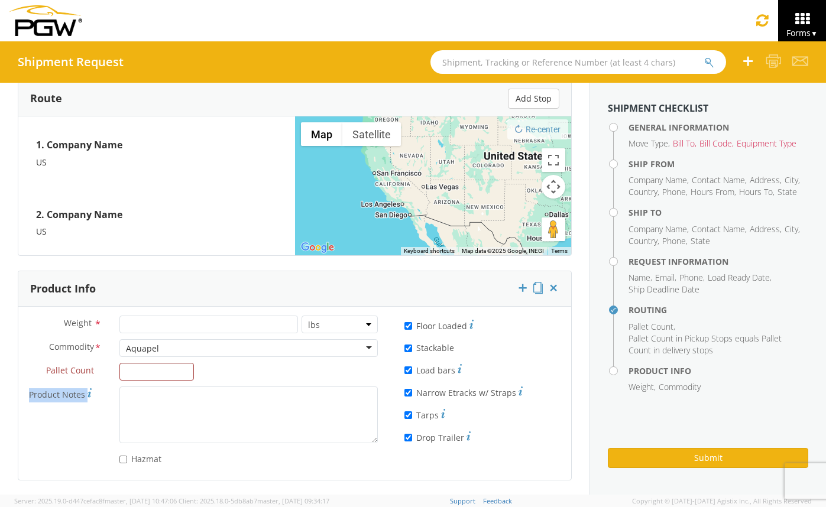
copy label "Product Notes"
drag, startPoint x: 165, startPoint y: 457, endPoint x: 130, endPoint y: 459, distance: 35.0
click at [130, 459] on div "Hazmat" at bounding box center [248, 457] width 258 height 16
copy label "Hazmat"
click at [122, 461] on input "Hazmat" at bounding box center [123, 460] width 8 height 8
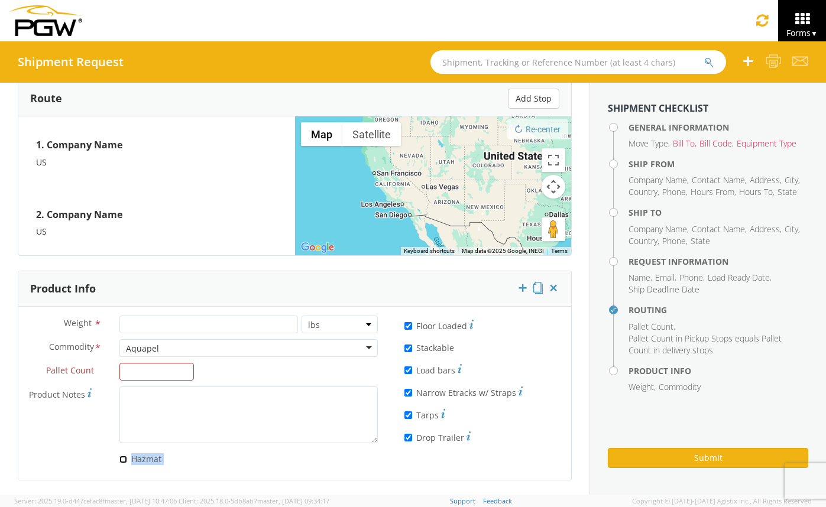
checkbox input "true"
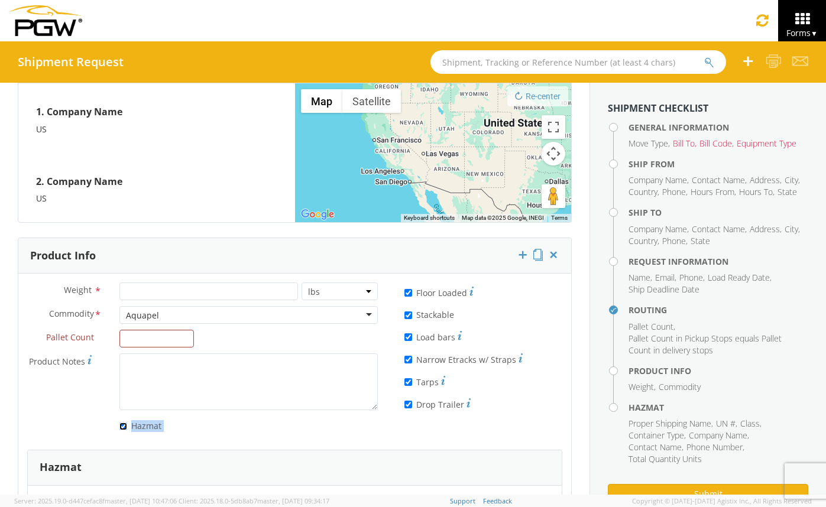
scroll to position [952, 0]
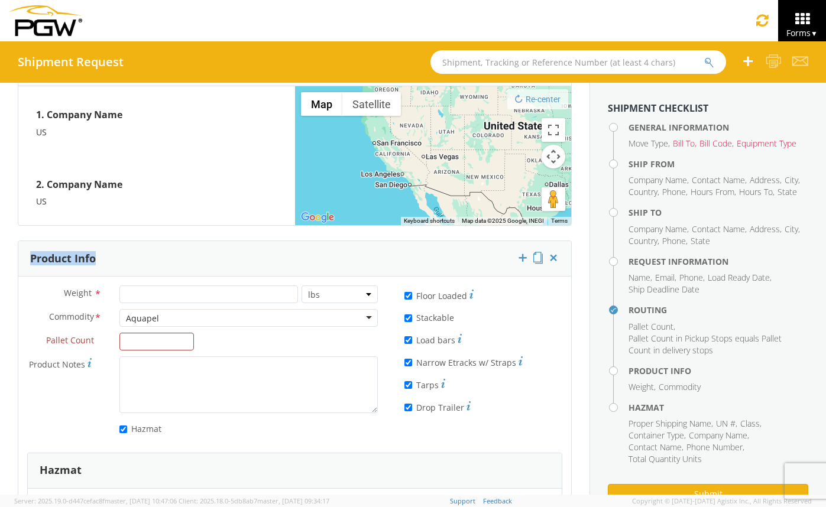
drag, startPoint x: 103, startPoint y: 261, endPoint x: 27, endPoint y: 258, distance: 76.3
click at [27, 258] on div "Product Info" at bounding box center [294, 258] width 553 height 35
copy h3 "Product Info"
click at [533, 257] on icon at bounding box center [537, 258] width 9 height 12
click at [517, 257] on icon at bounding box center [523, 258] width 12 height 12
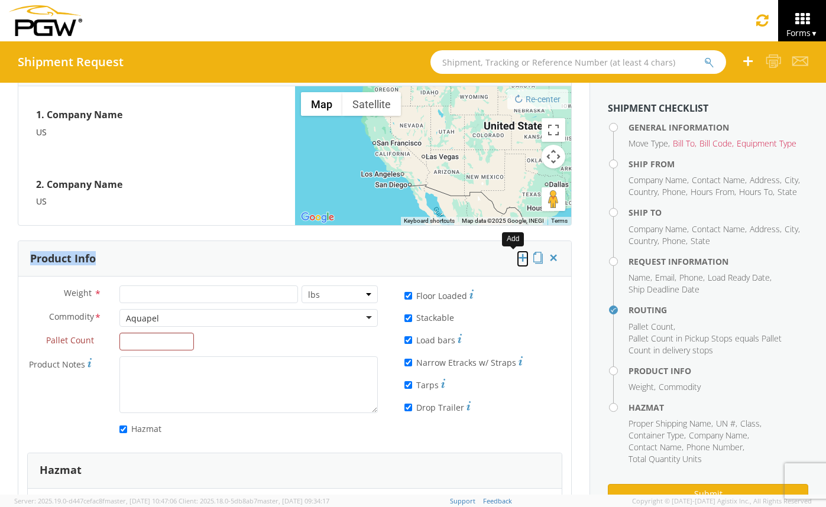
checkbox input "false"
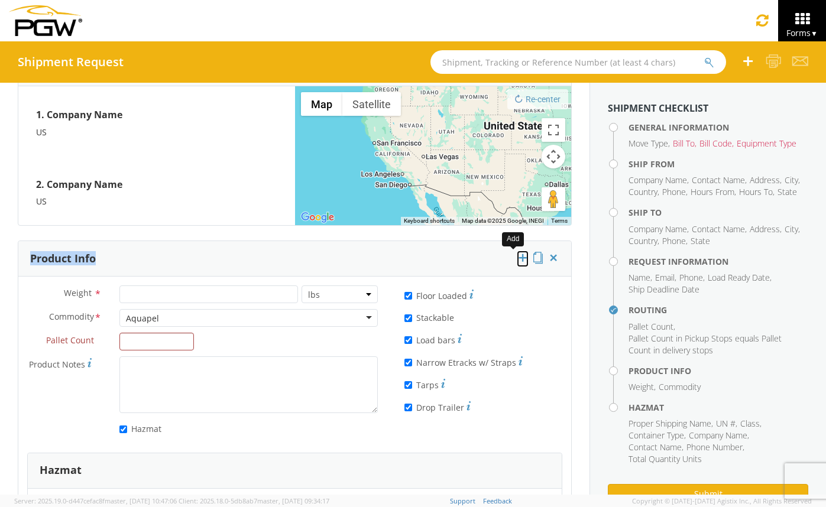
checkbox input "false"
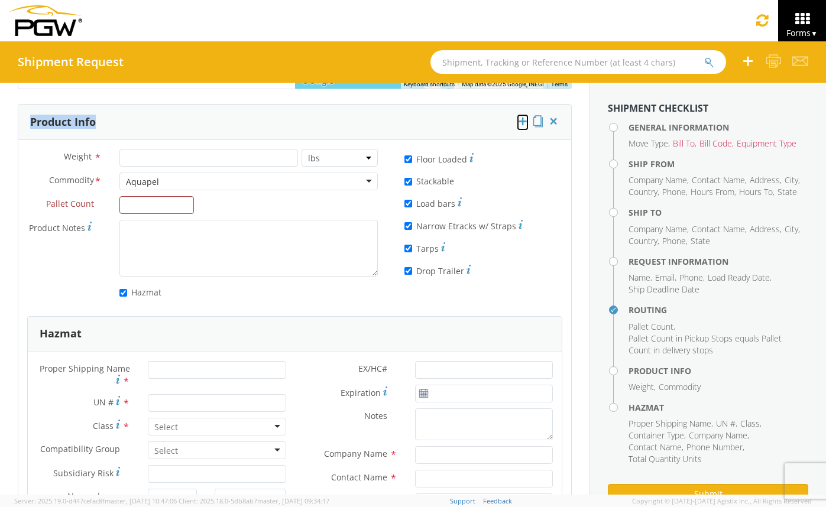
scroll to position [971, 0]
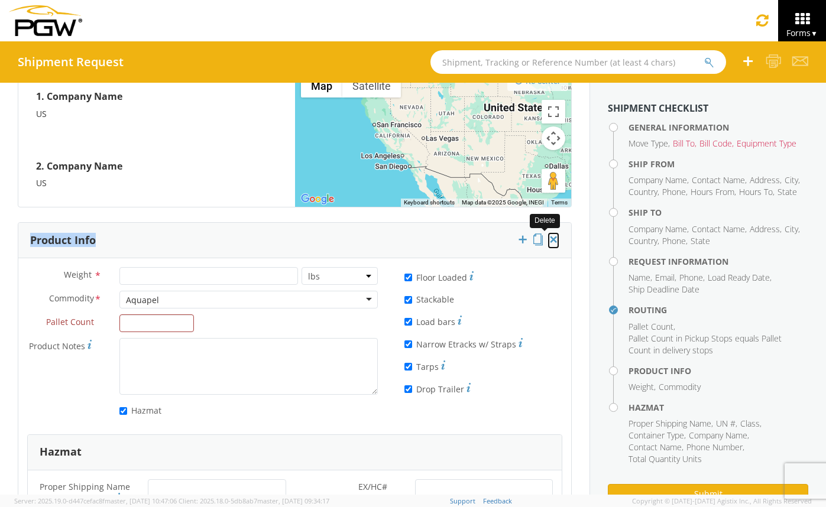
click at [547, 242] on icon at bounding box center [553, 240] width 12 height 12
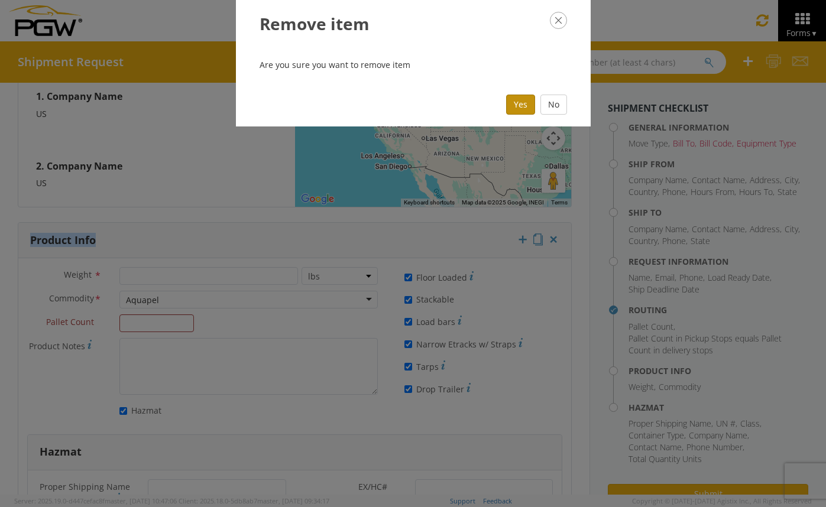
click at [522, 105] on button "Yes" at bounding box center [520, 105] width 29 height 20
checkbox input "false"
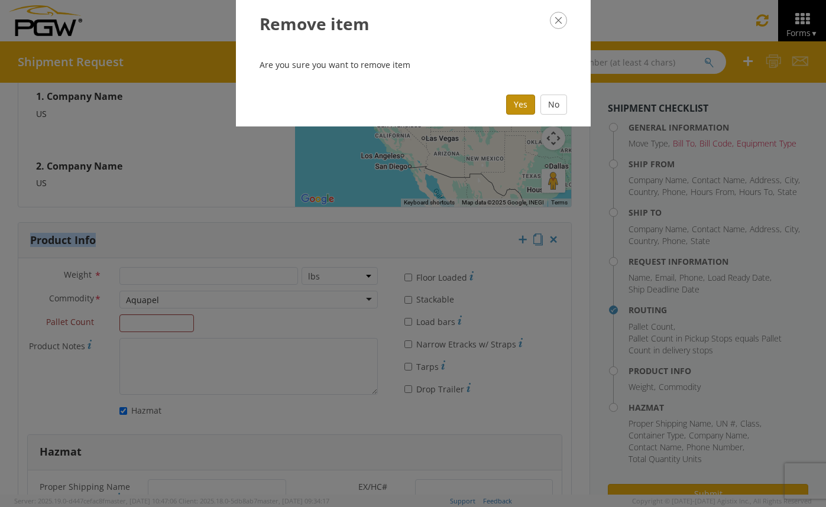
checkbox input "false"
checkbox input "true"
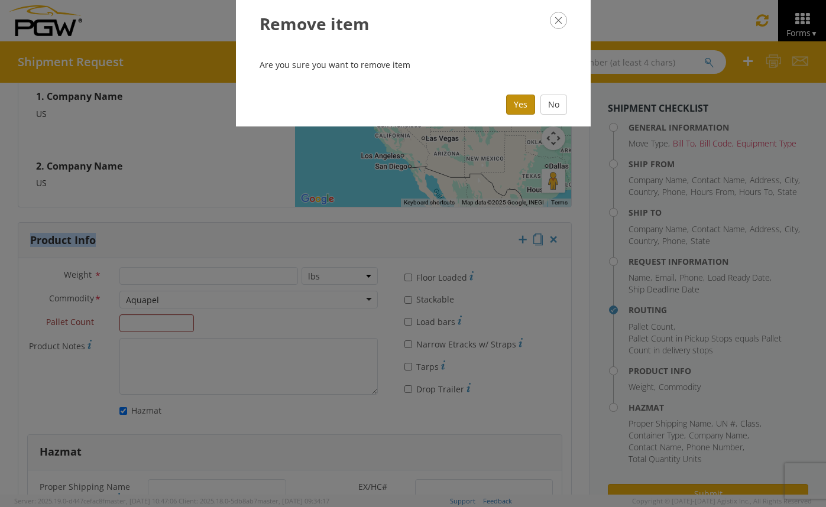
checkbox input "true"
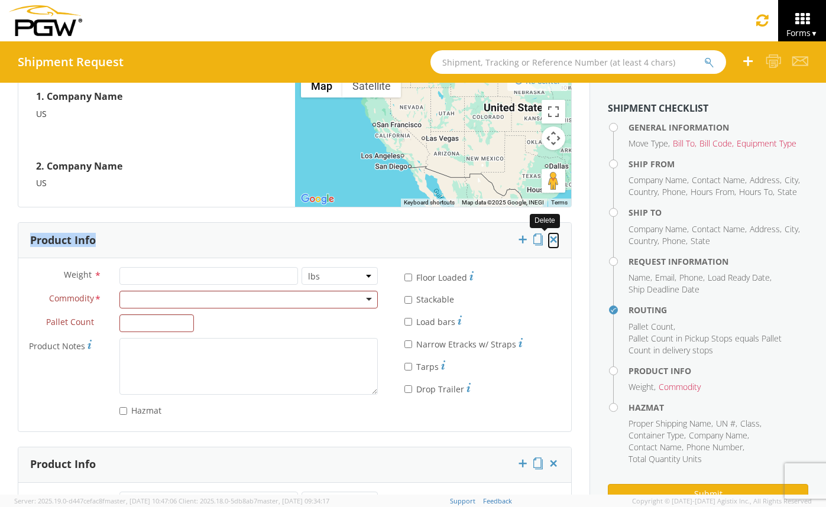
click at [547, 241] on icon at bounding box center [553, 240] width 12 height 12
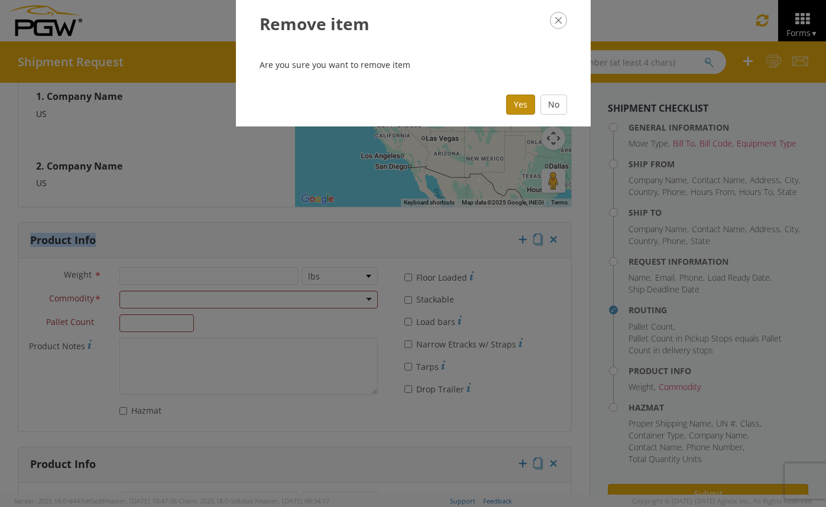
click at [520, 106] on button "Yes" at bounding box center [520, 105] width 29 height 20
checkbox input "true"
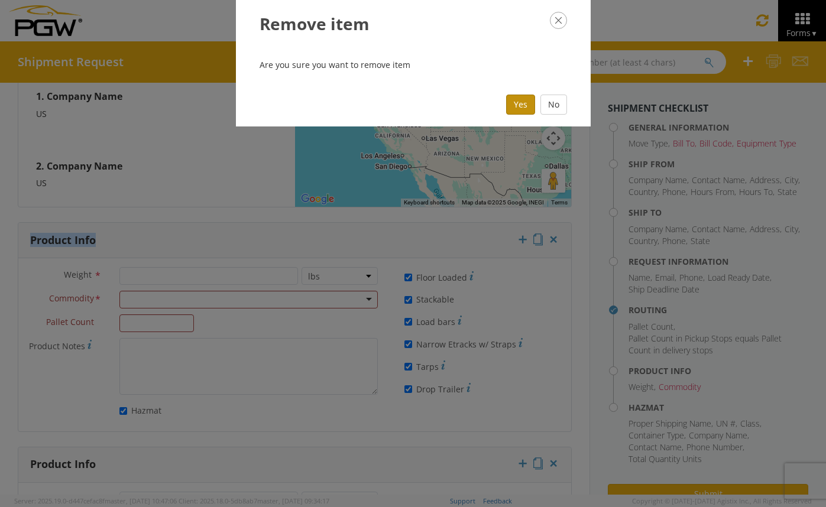
checkbox input "true"
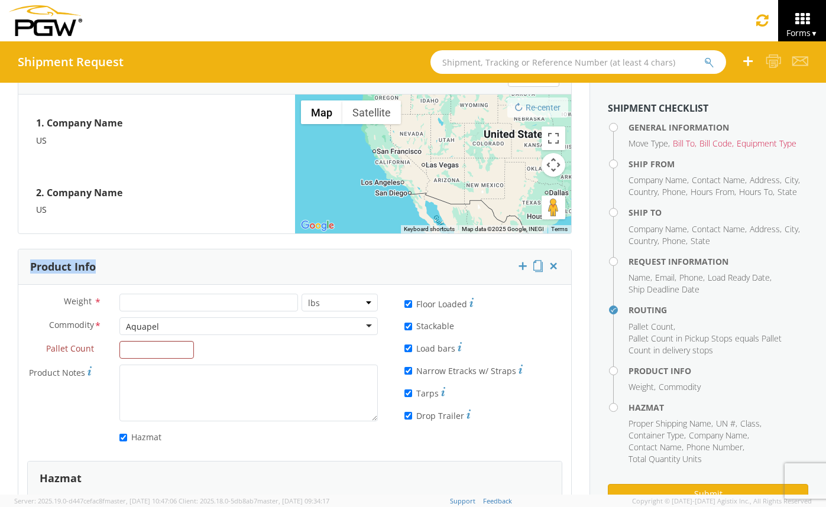
scroll to position [942, 0]
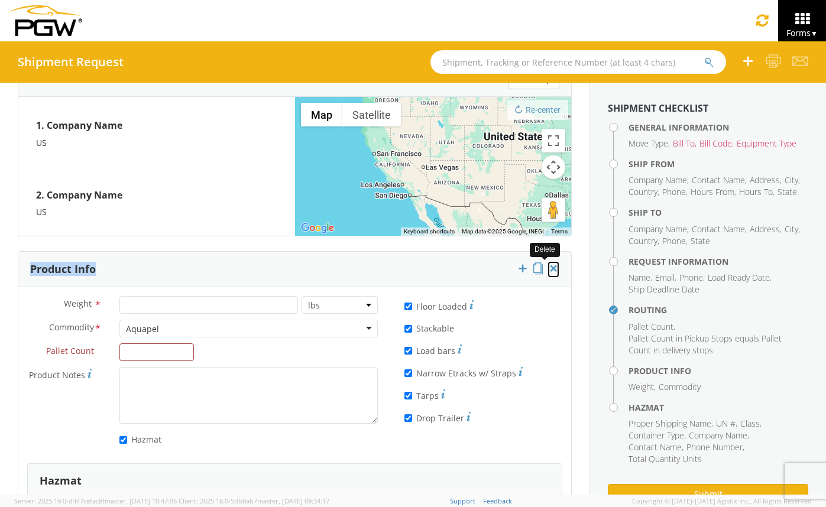
click at [547, 271] on icon at bounding box center [553, 268] width 12 height 12
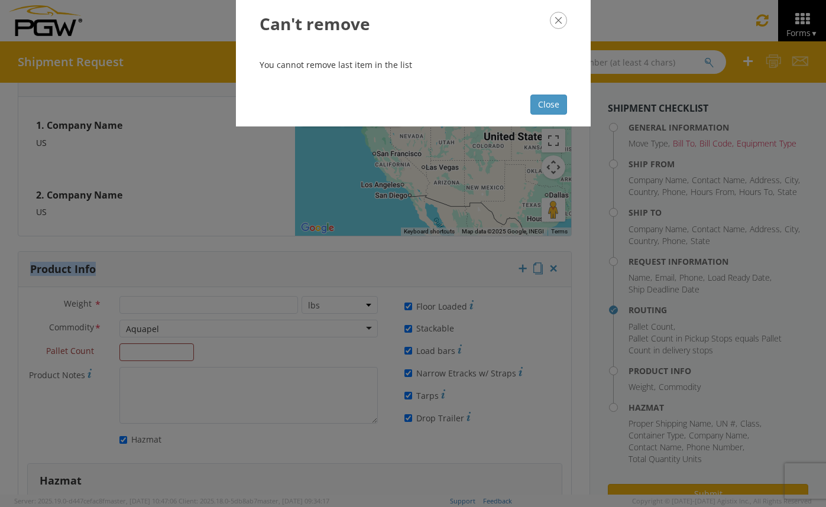
click at [562, 18] on icon "button" at bounding box center [558, 20] width 17 height 17
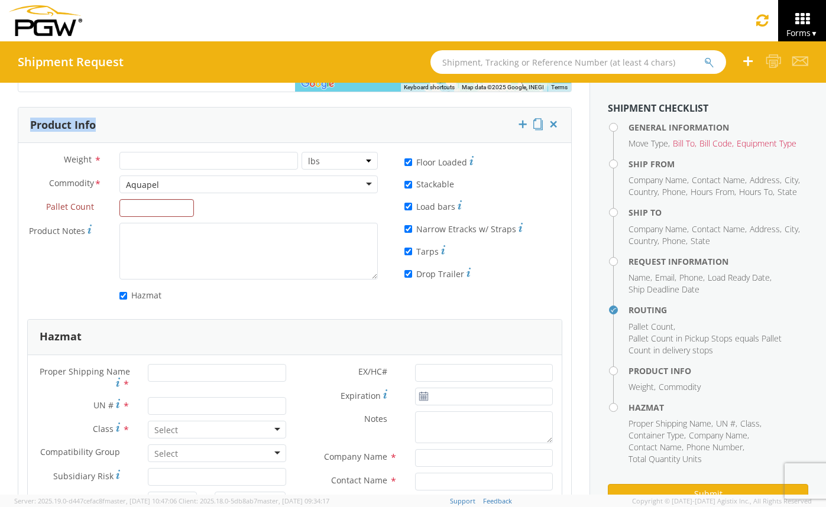
scroll to position [1087, 0]
click at [119, 296] on input "Hazmat" at bounding box center [123, 295] width 8 height 8
checkbox input "false"
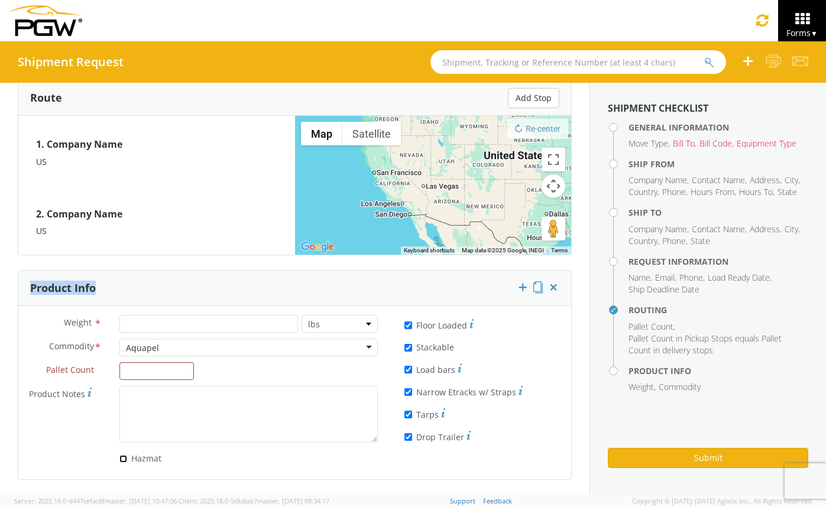
scroll to position [922, 0]
click at [533, 288] on icon at bounding box center [537, 288] width 9 height 12
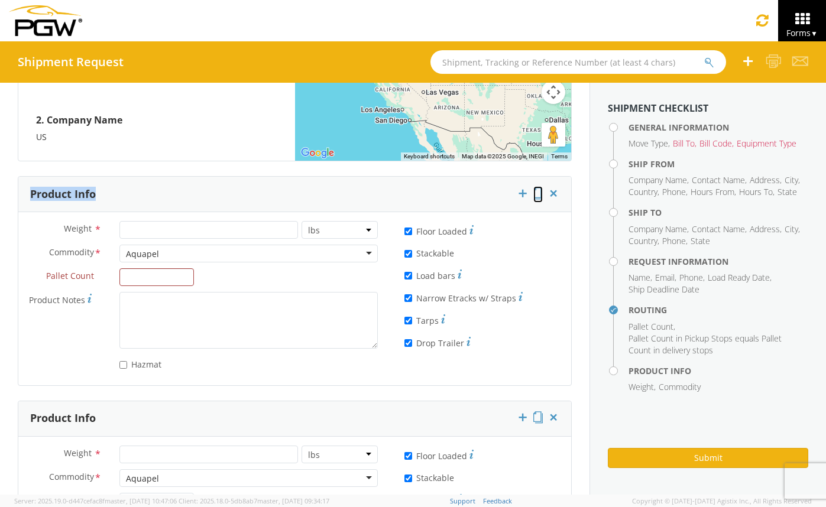
scroll to position [1146, 0]
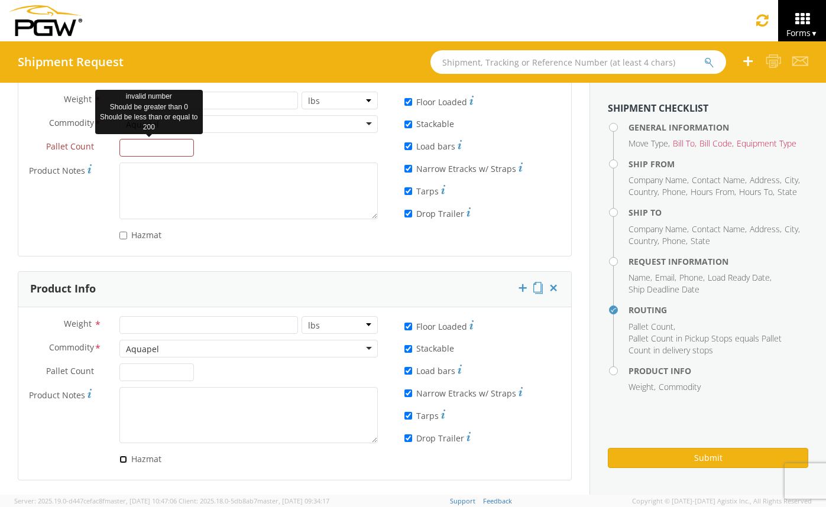
click at [120, 463] on input "Hazmat" at bounding box center [123, 460] width 8 height 8
checkbox input "true"
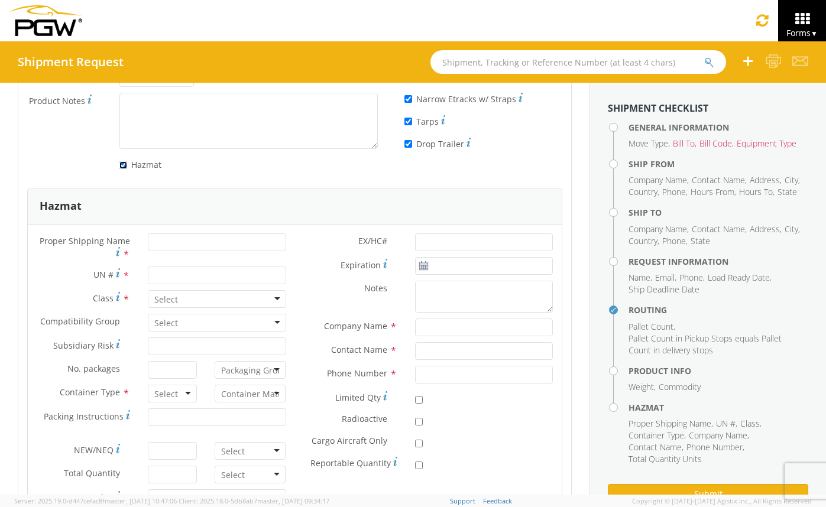
scroll to position [1496, 0]
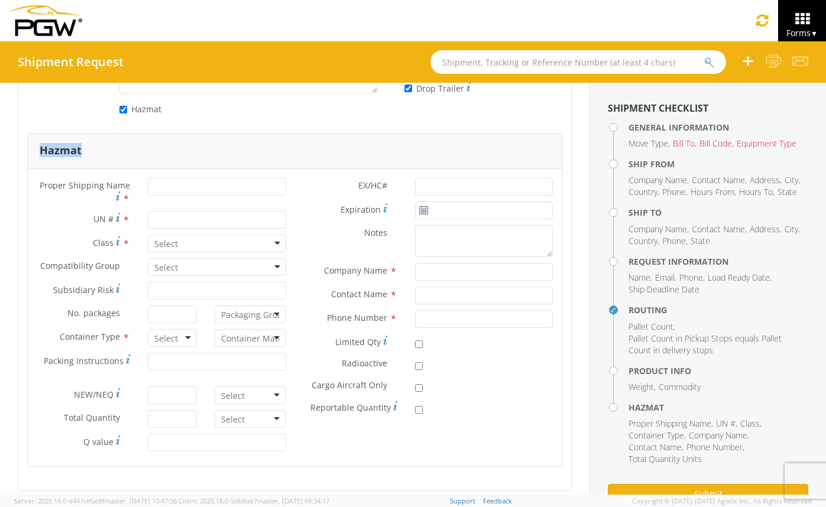
drag, startPoint x: 86, startPoint y: 151, endPoint x: 37, endPoint y: 150, distance: 49.1
click at [37, 150] on div "Hazmat" at bounding box center [295, 151] width 534 height 35
copy h3 "Hazmat"
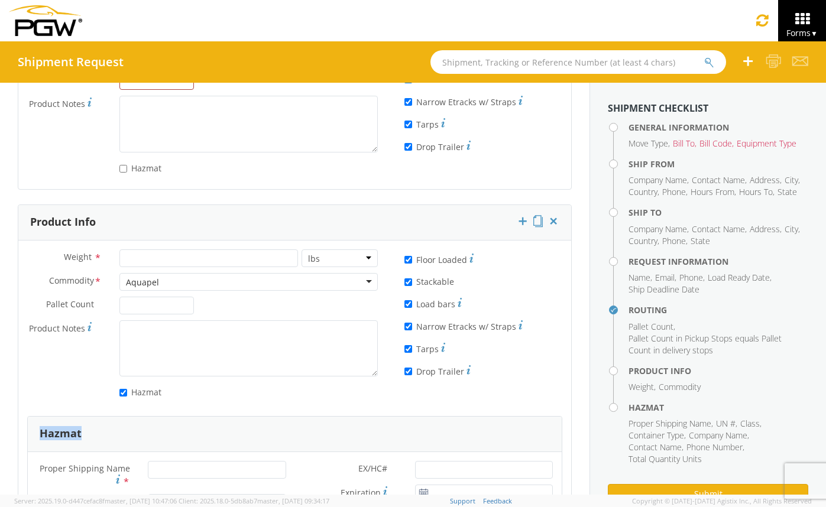
scroll to position [1220, 0]
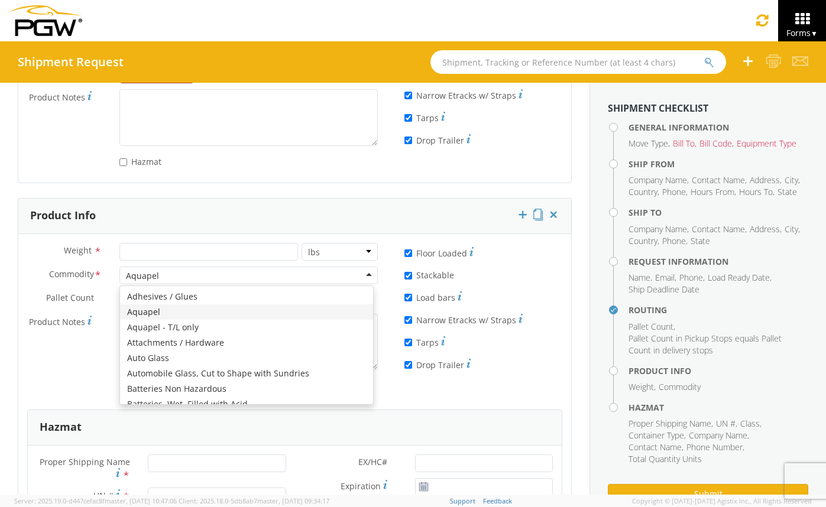
click at [271, 274] on div "Aquapel" at bounding box center [248, 276] width 258 height 18
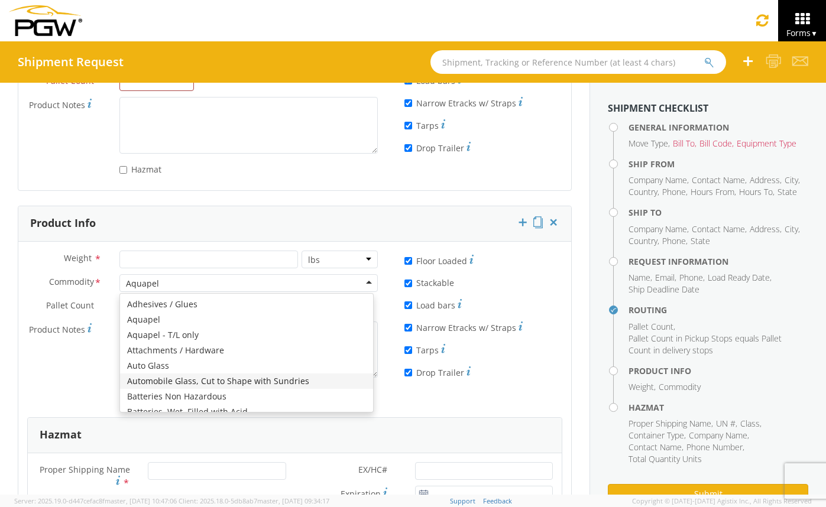
scroll to position [1210, 0]
click at [417, 423] on div "Hazmat" at bounding box center [295, 437] width 534 height 35
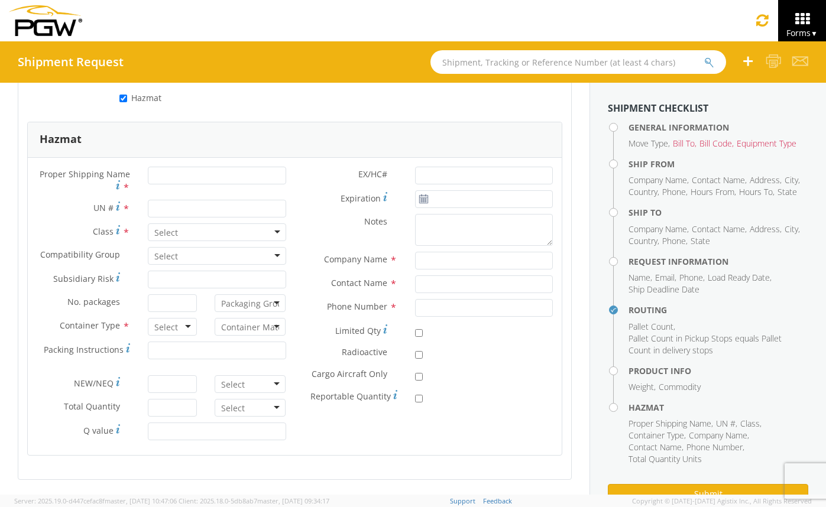
scroll to position [1502, 0]
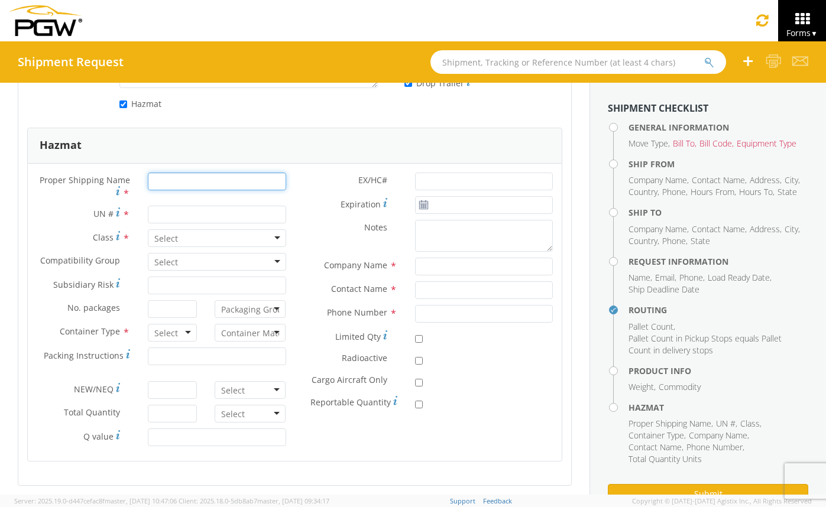
click at [163, 186] on input "Proper Shipping Name Most accurate description of the goods from the Dangerous …" at bounding box center [217, 182] width 138 height 18
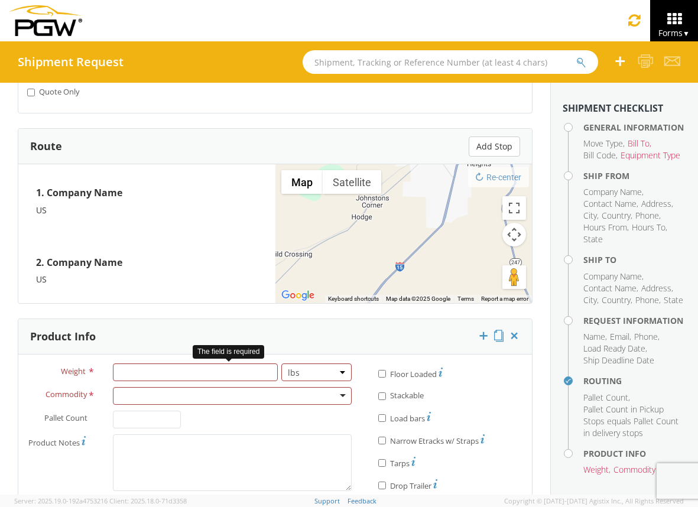
scroll to position [865, 0]
